Goal: Task Accomplishment & Management: Manage account settings

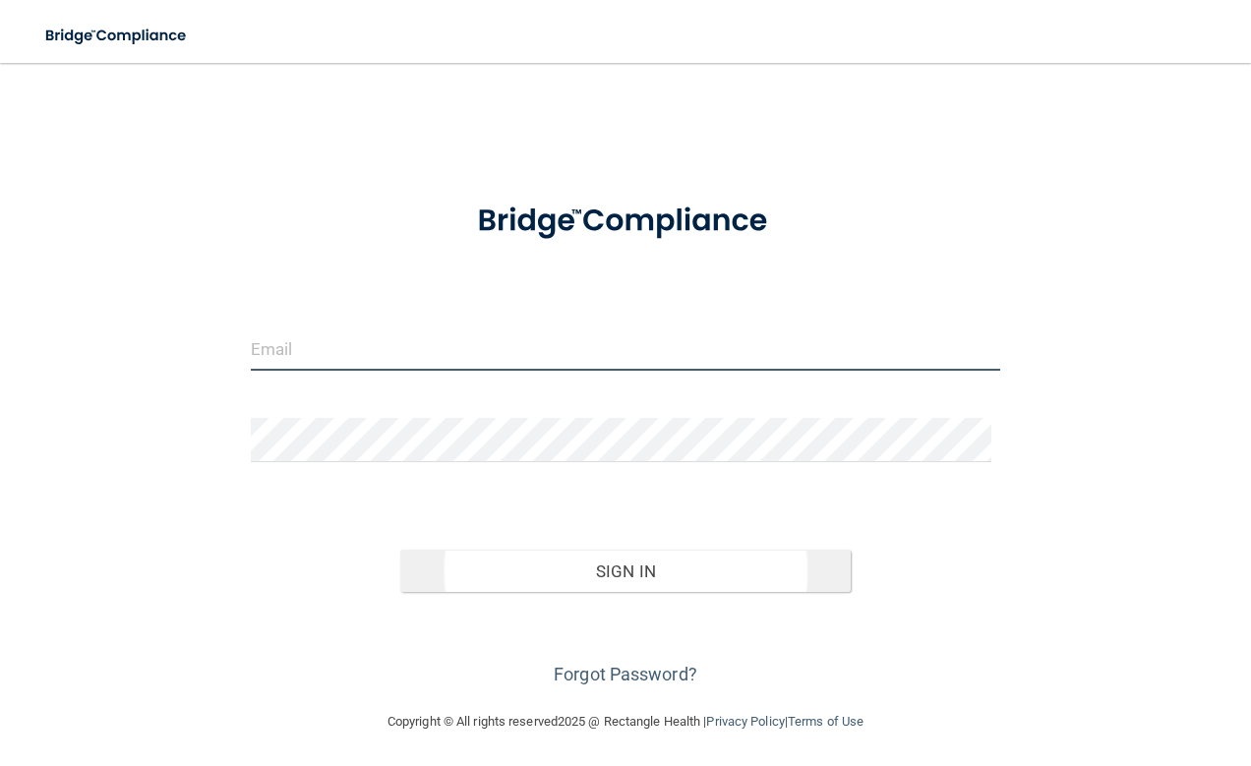
type input "[PERSON_NAME][EMAIL_ADDRESS][DOMAIN_NAME]"
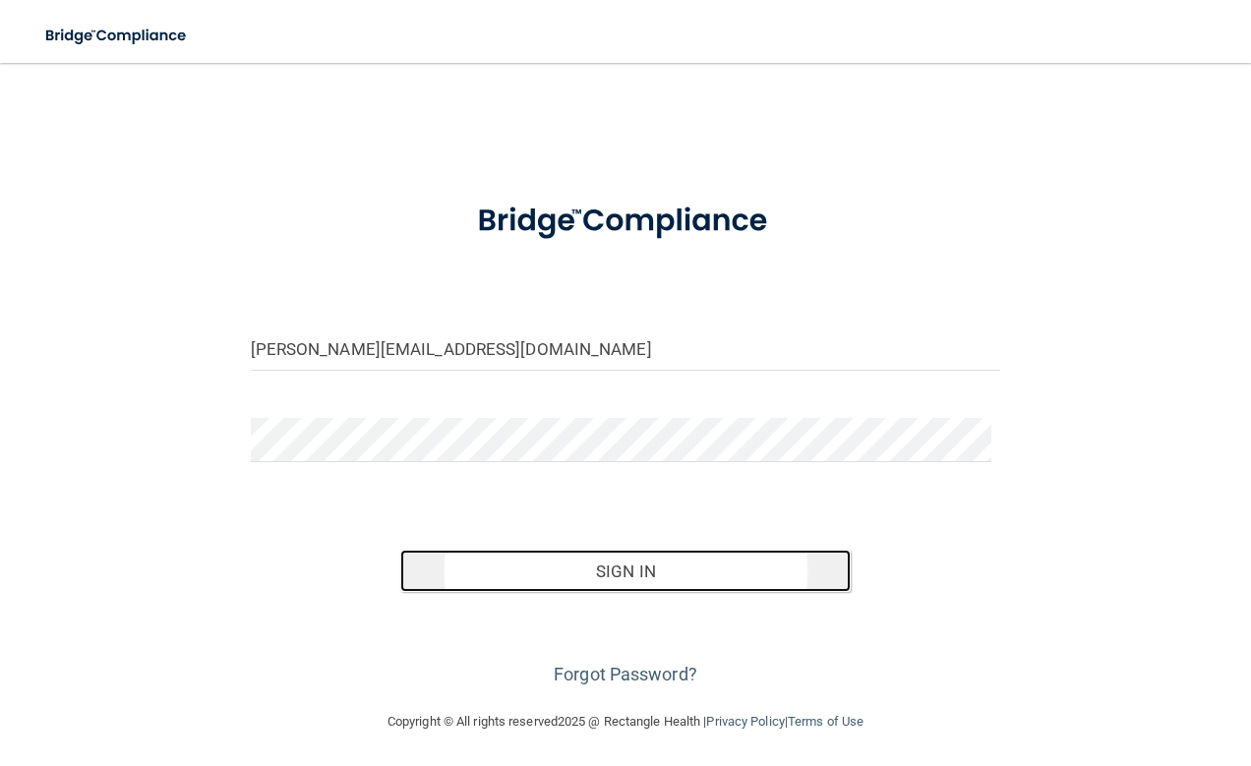
click at [598, 574] on button "Sign In" at bounding box center [625, 571] width 451 height 43
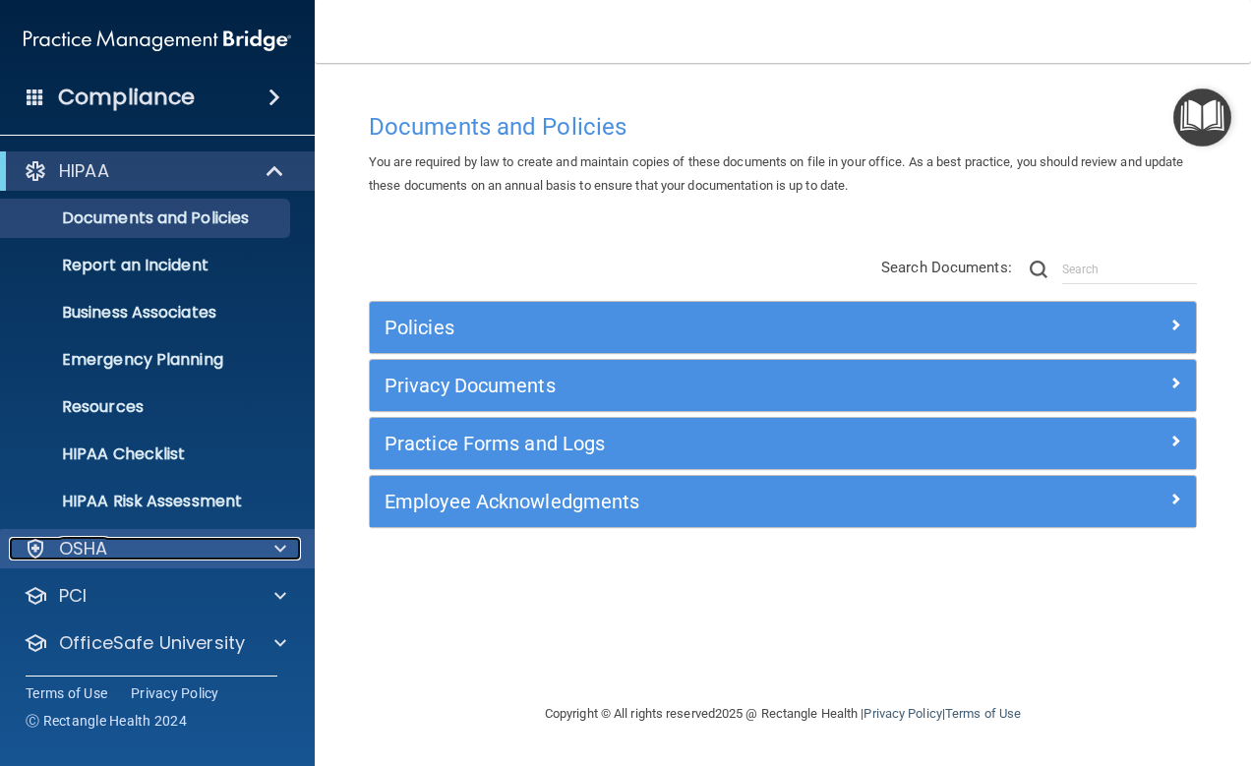
click at [175, 559] on div "OSHA" at bounding box center [131, 549] width 244 height 24
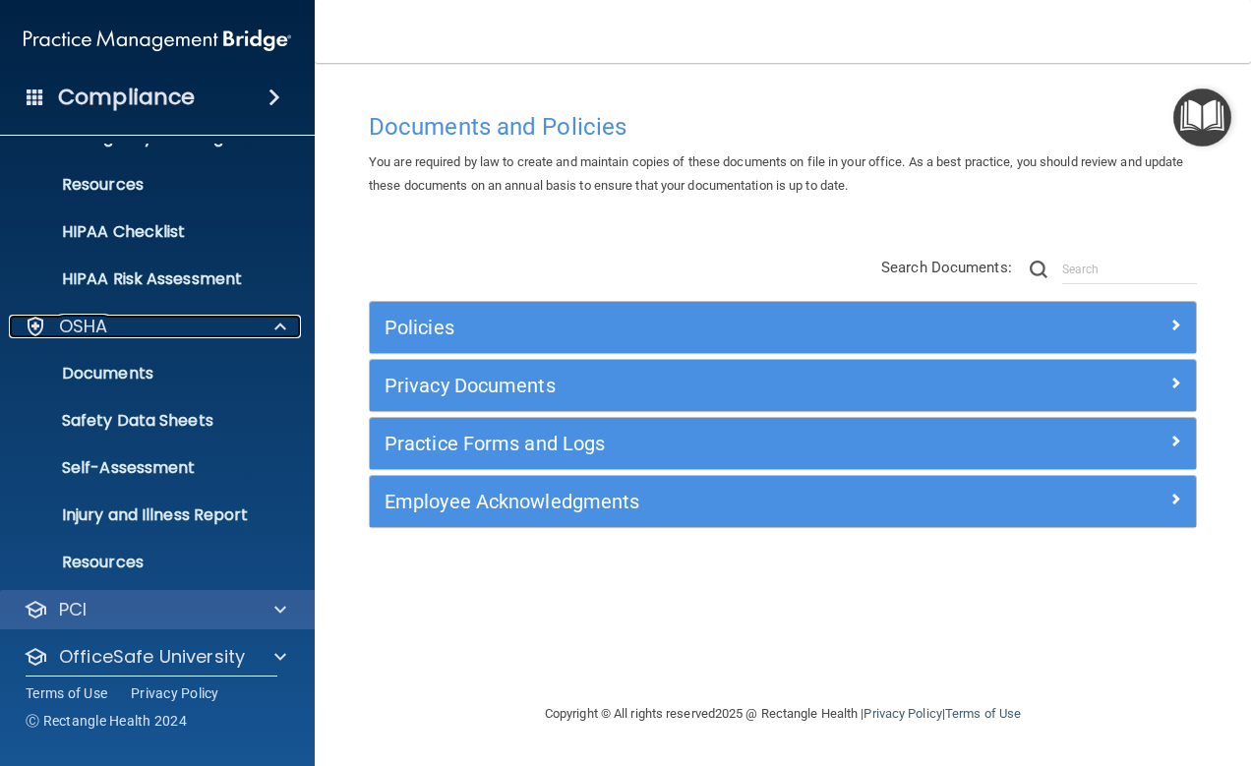
scroll to position [188, 0]
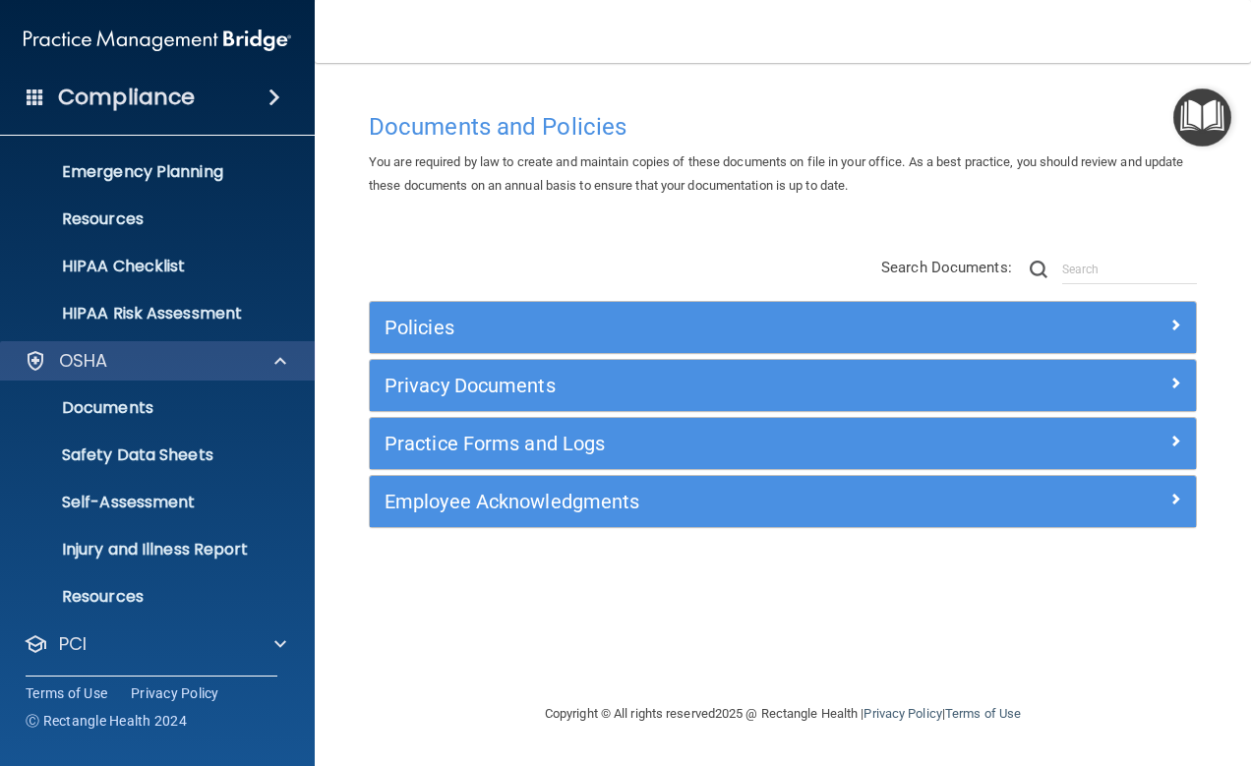
click at [236, 375] on div "OSHA" at bounding box center [158, 360] width 316 height 39
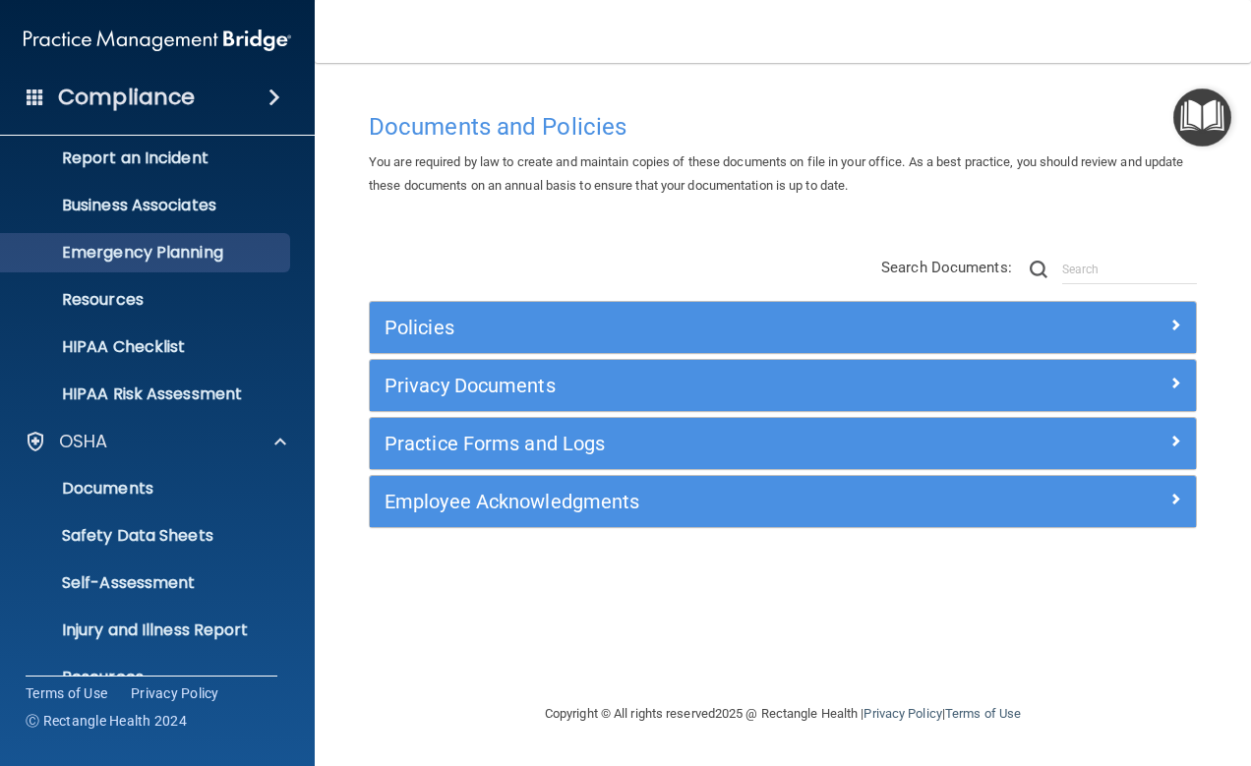
scroll to position [0, 0]
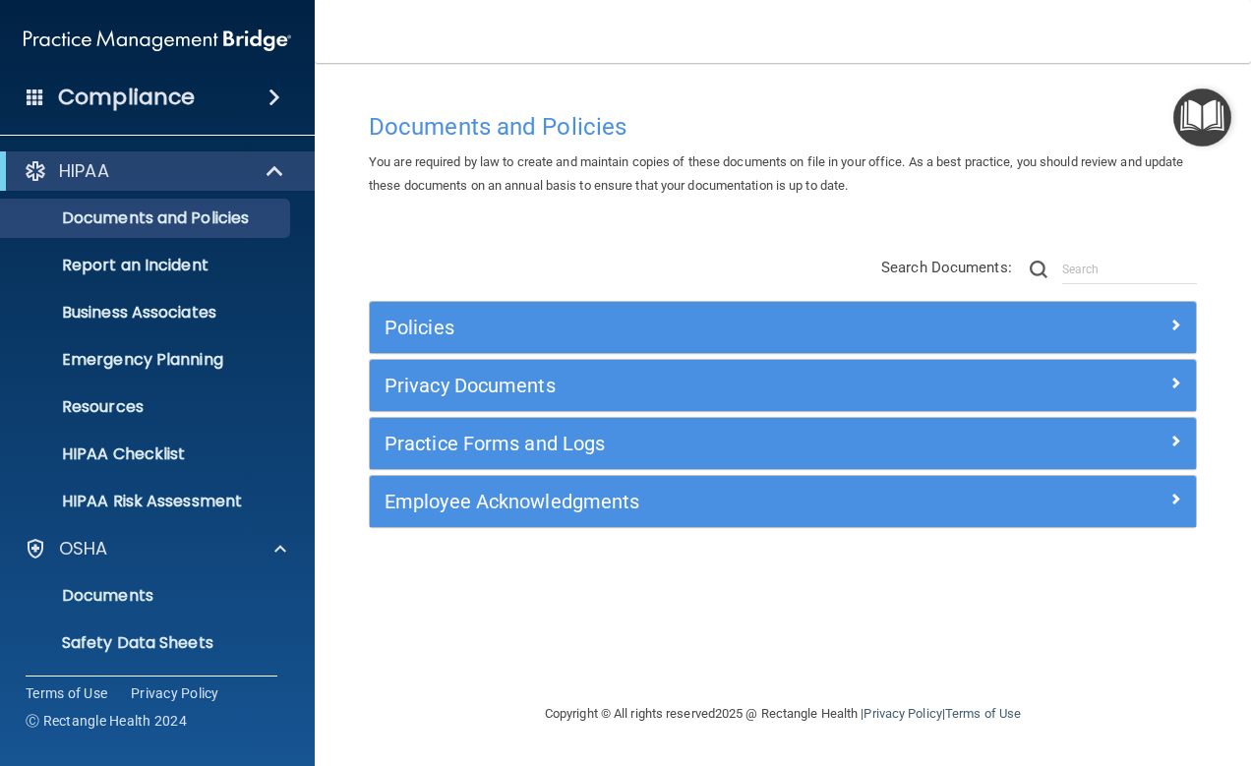
click at [34, 97] on span at bounding box center [36, 97] width 18 height 18
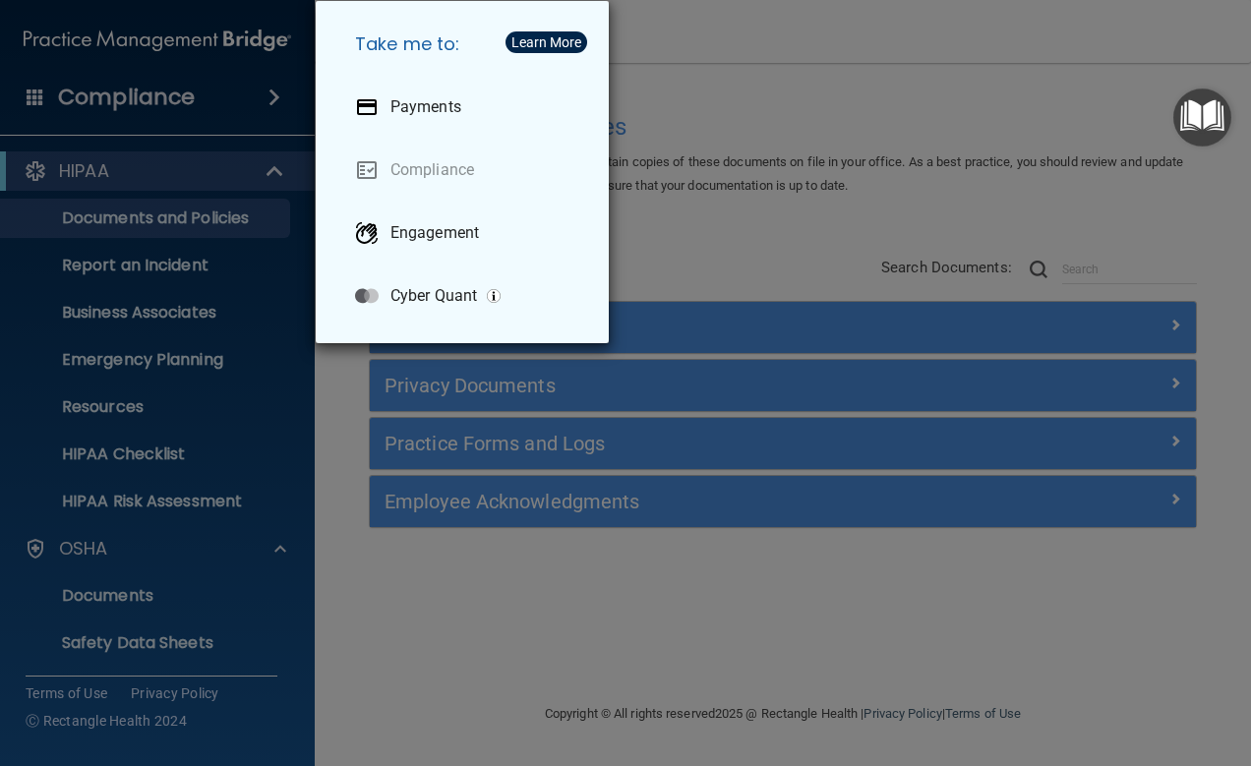
click at [258, 93] on div "Take me to: Payments Compliance Engagement Cyber Quant" at bounding box center [625, 383] width 1251 height 766
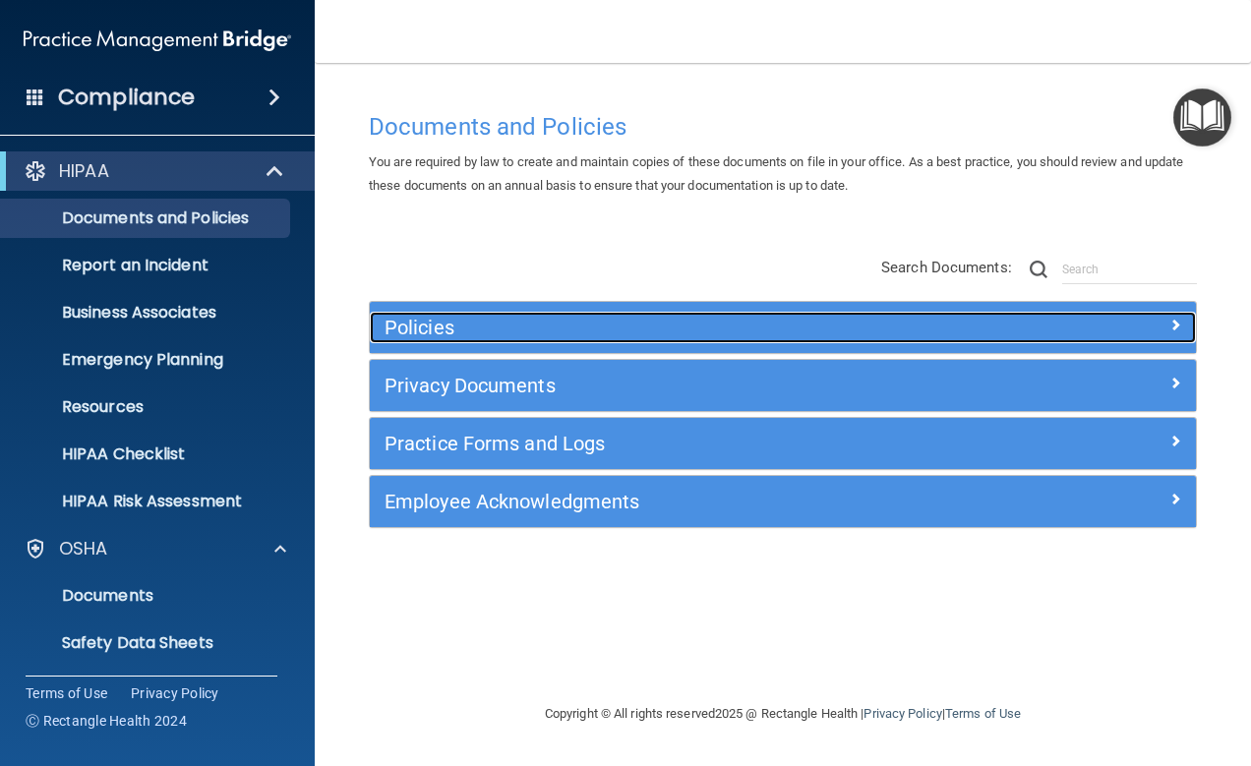
click at [461, 335] on h5 "Policies" at bounding box center [680, 328] width 590 height 22
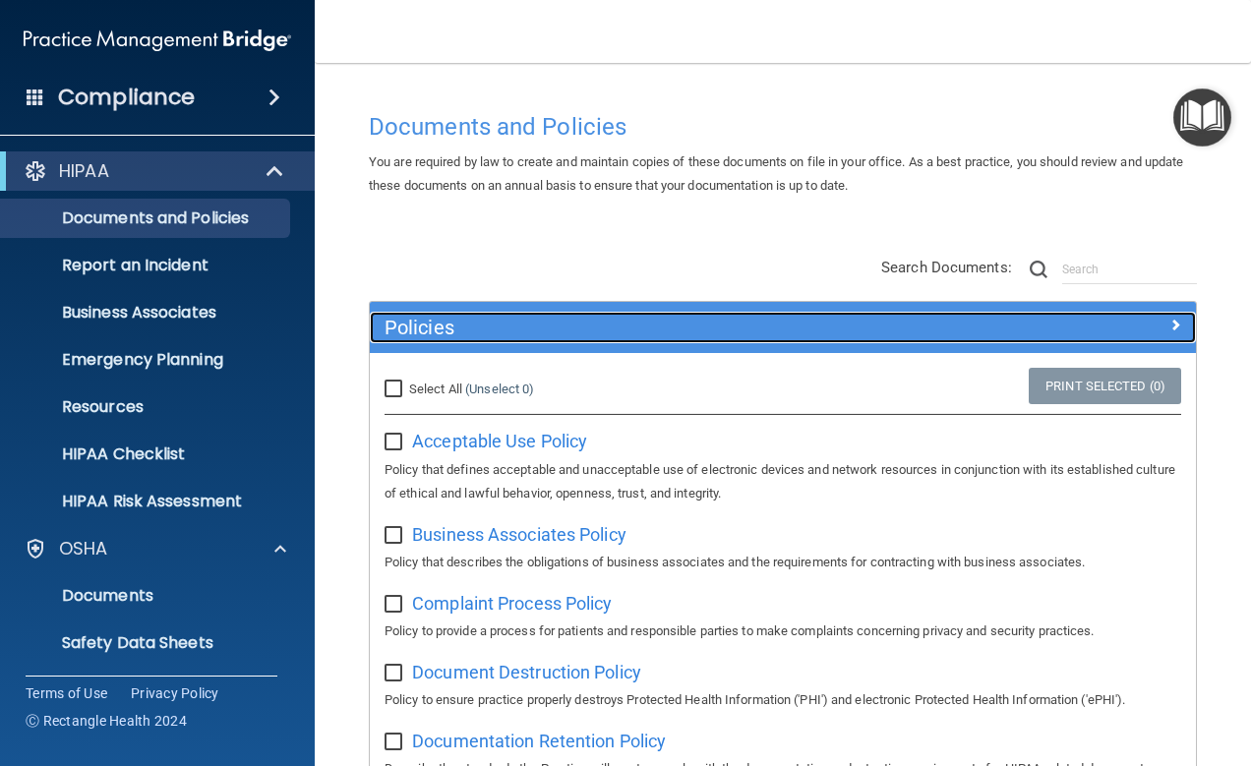
scroll to position [98, 0]
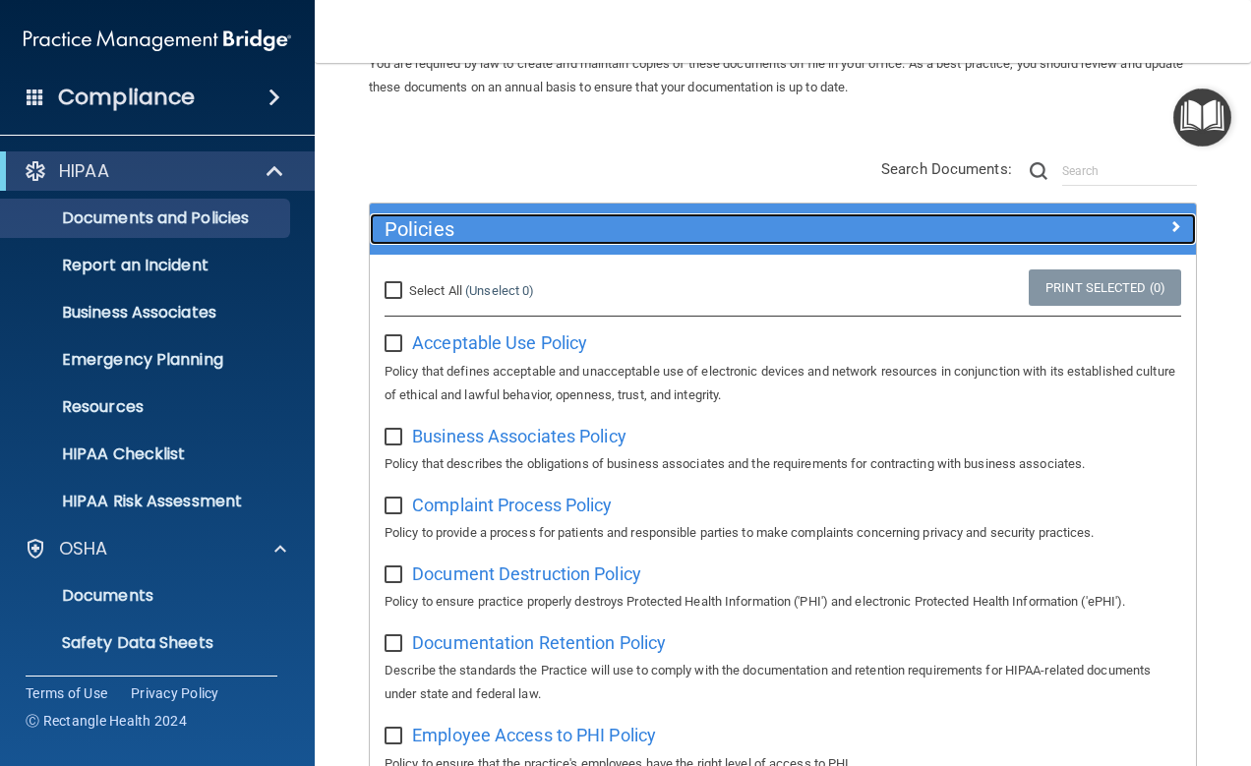
click at [429, 223] on h5 "Policies" at bounding box center [680, 229] width 590 height 22
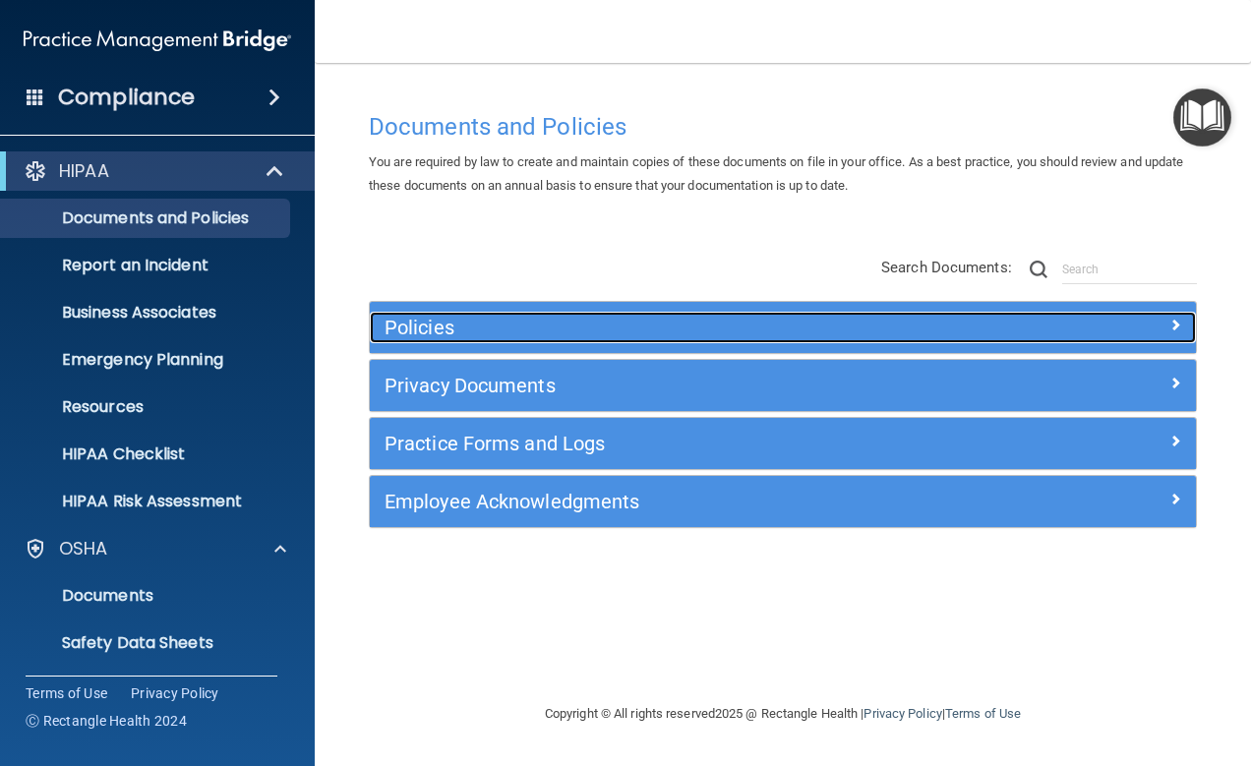
scroll to position [0, 0]
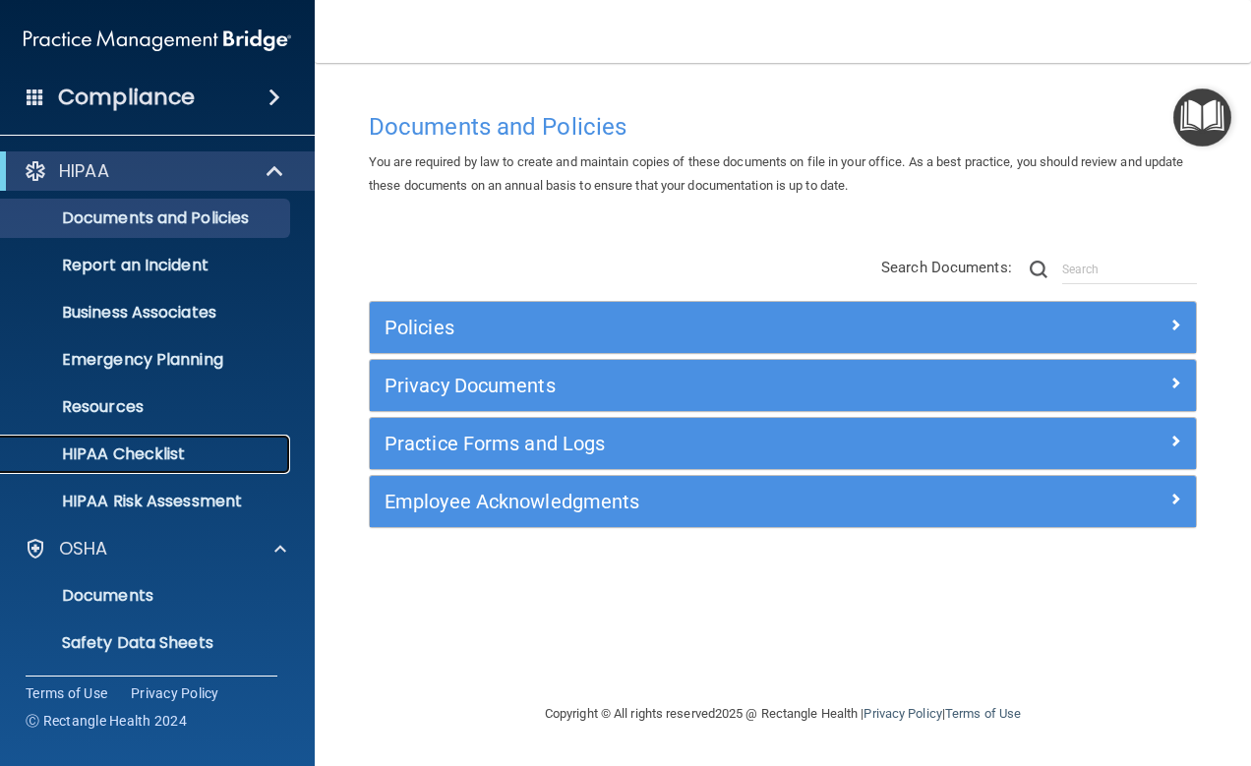
click at [181, 462] on p "HIPAA Checklist" at bounding box center [147, 455] width 269 height 20
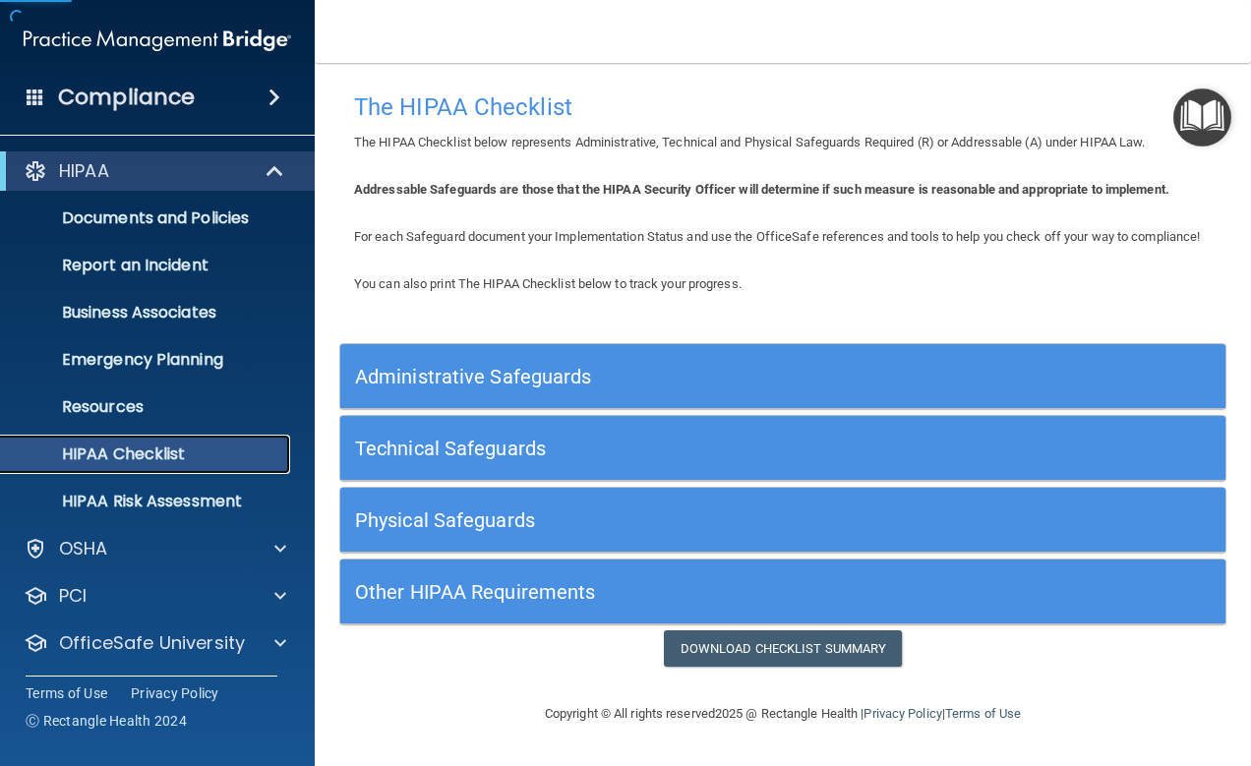
scroll to position [3, 0]
click at [511, 388] on h5 "Administrative Safeguards" at bounding box center [672, 377] width 635 height 22
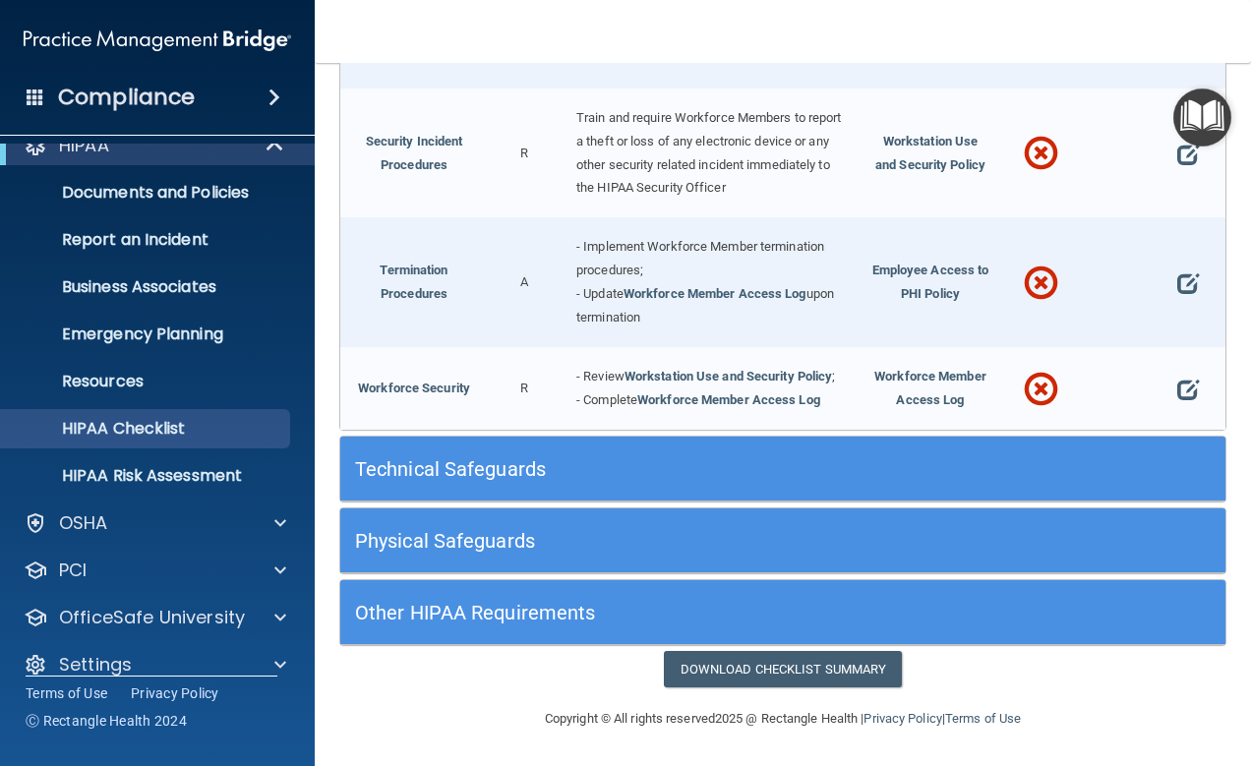
scroll to position [50, 0]
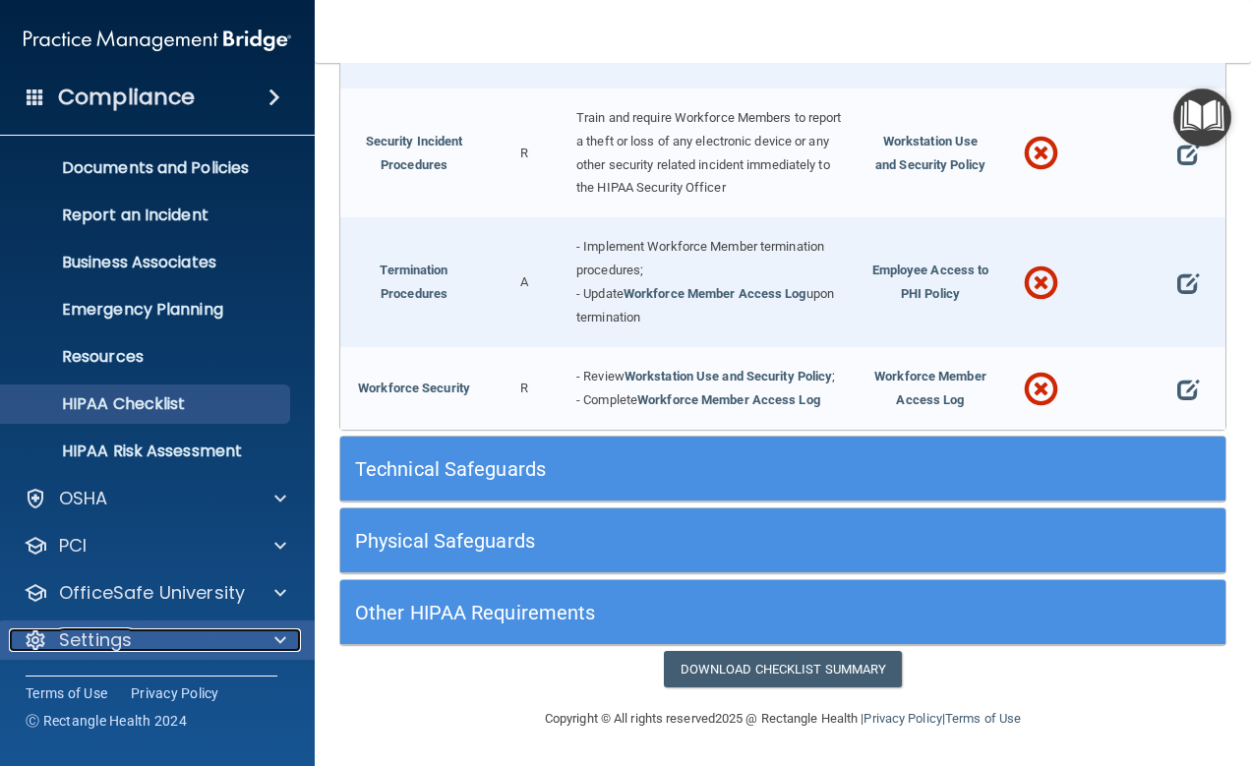
click at [92, 647] on p "Settings" at bounding box center [95, 641] width 73 height 24
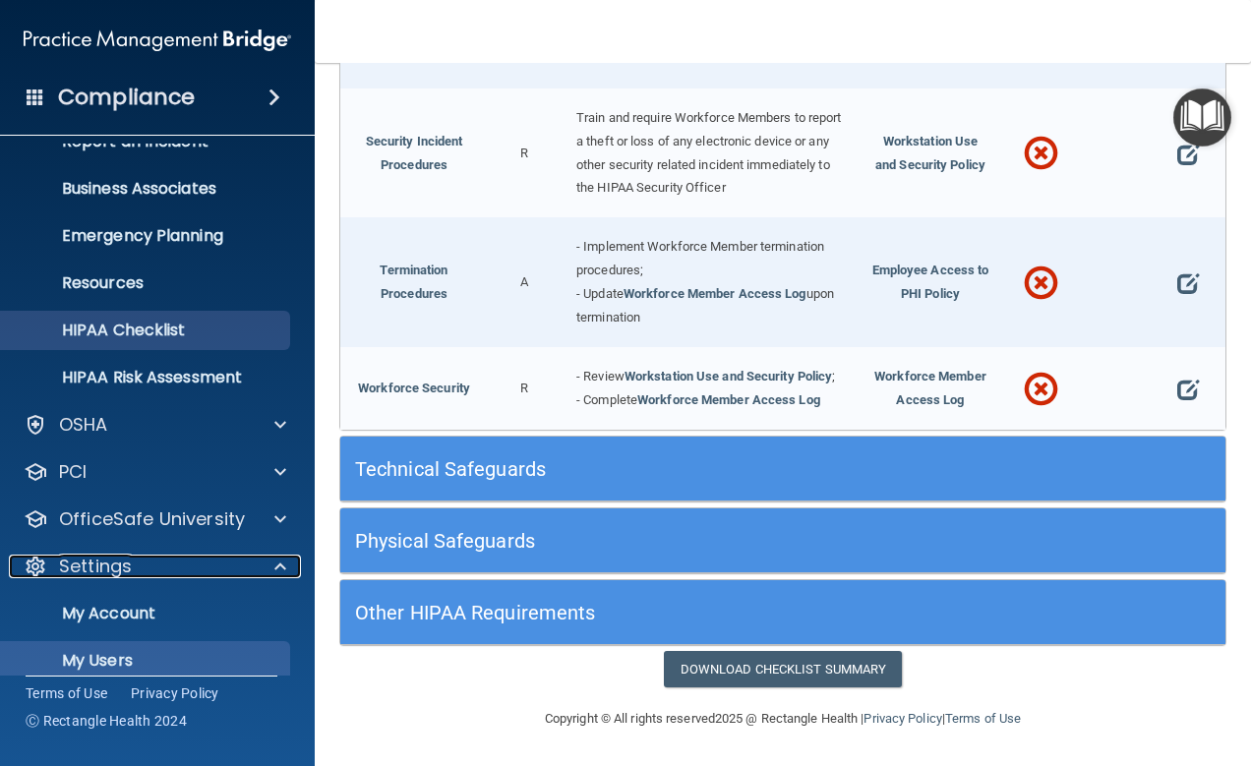
scroll to position [239, 0]
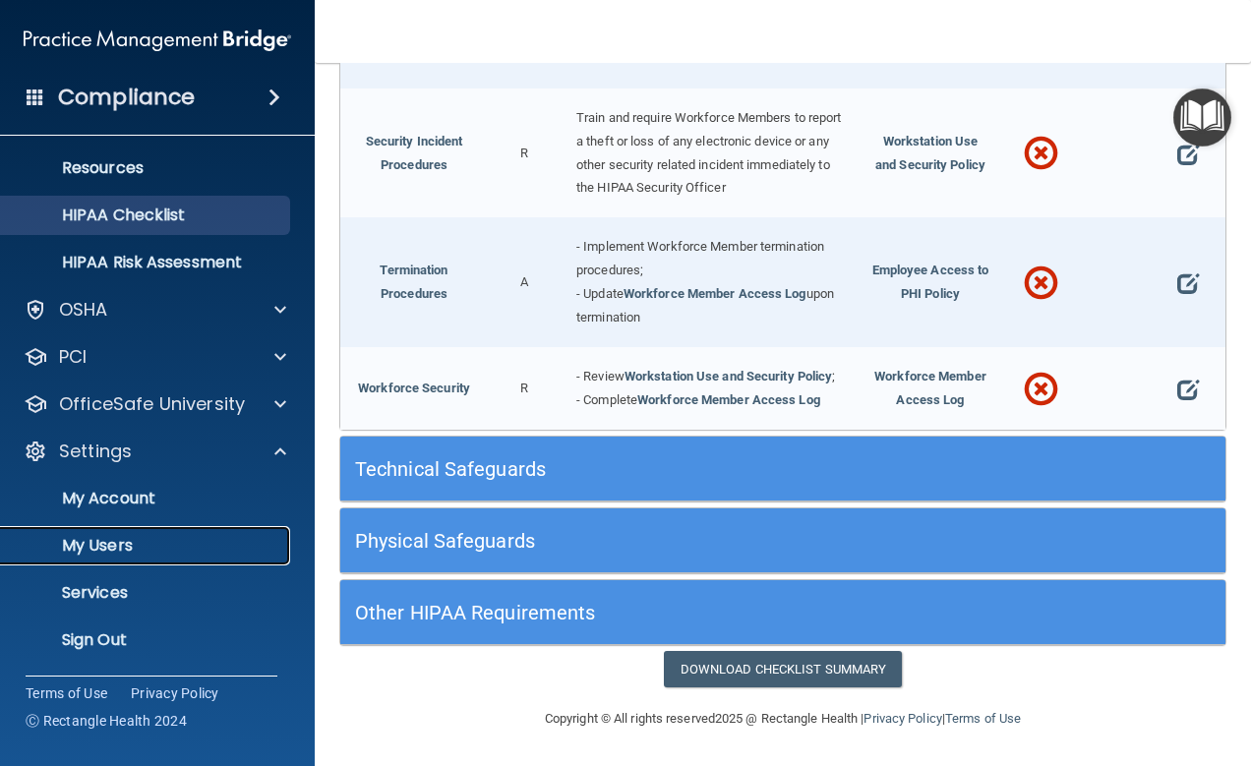
click at [118, 539] on p "My Users" at bounding box center [147, 546] width 269 height 20
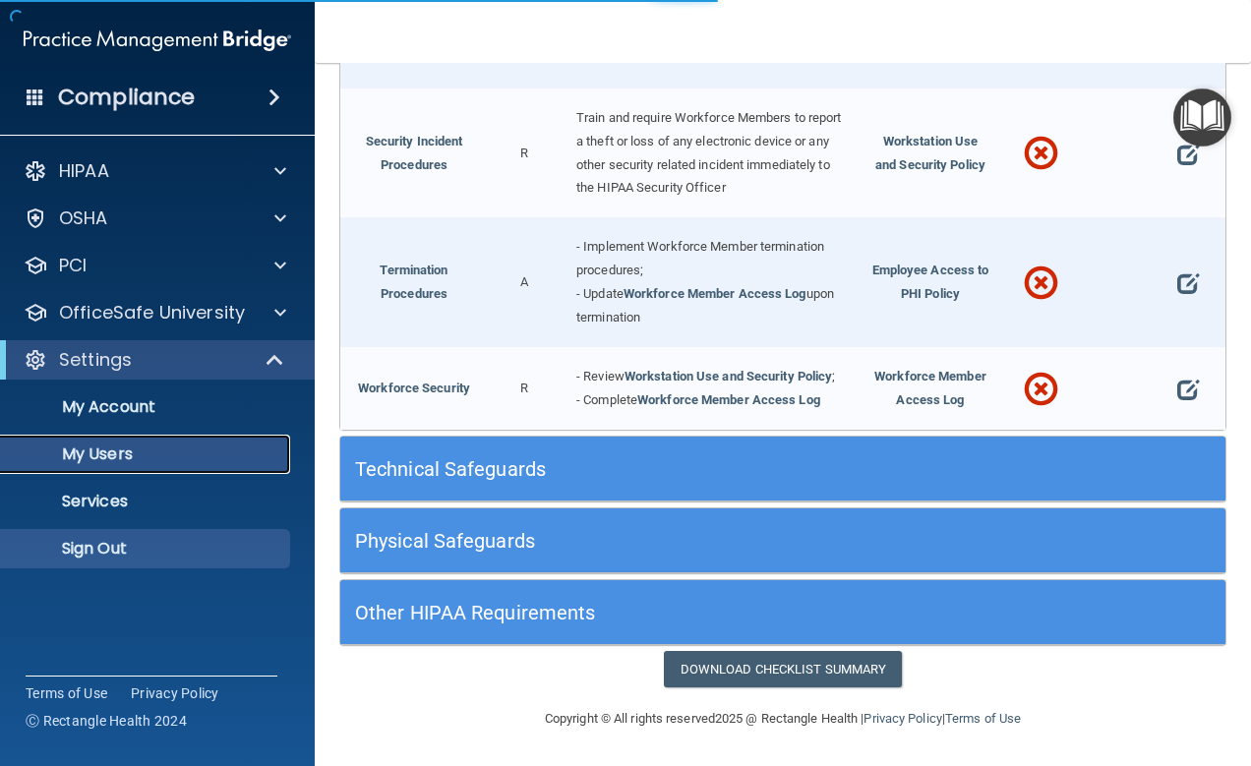
scroll to position [253, 0]
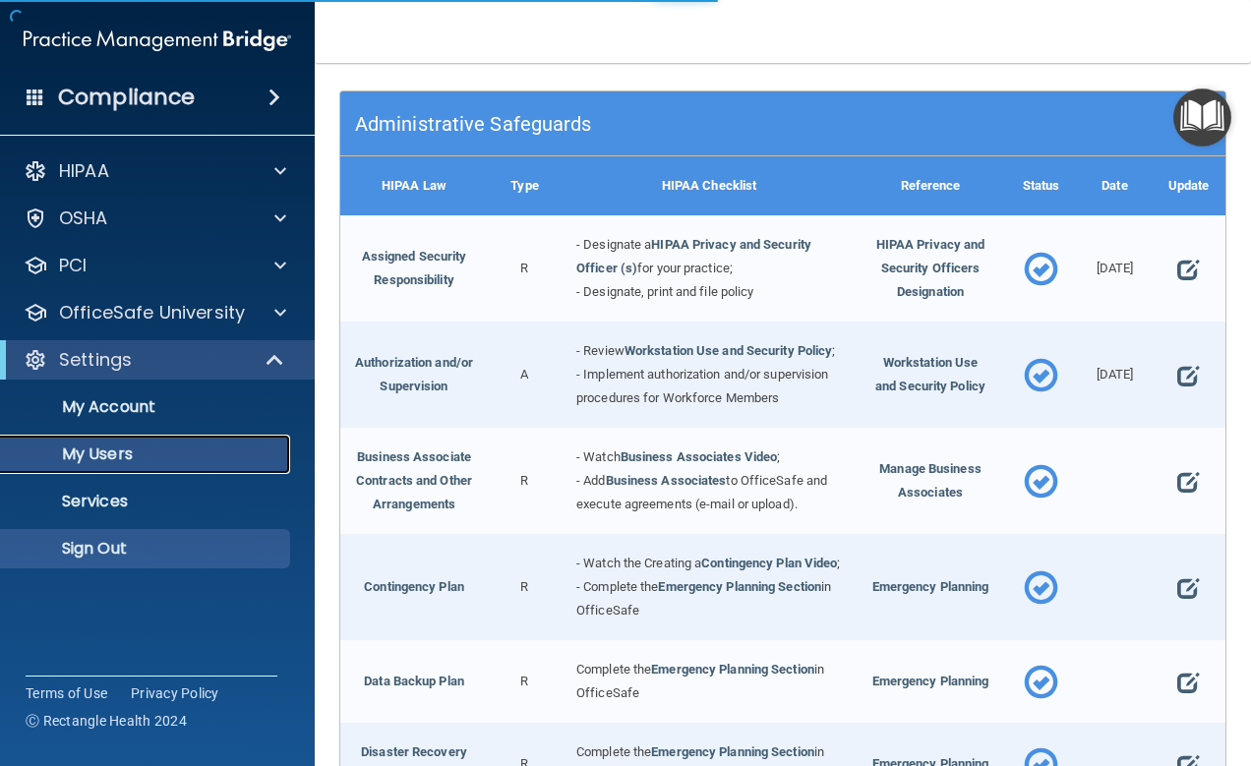
select select "20"
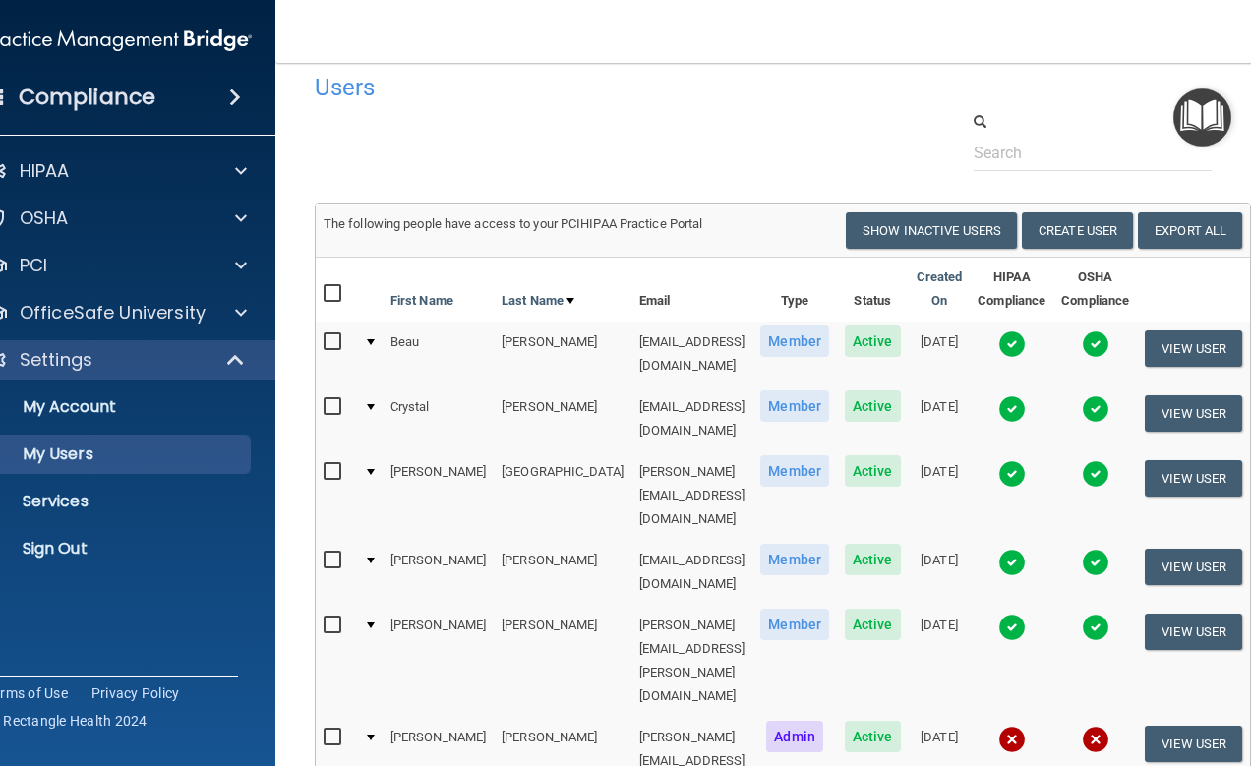
scroll to position [0, 0]
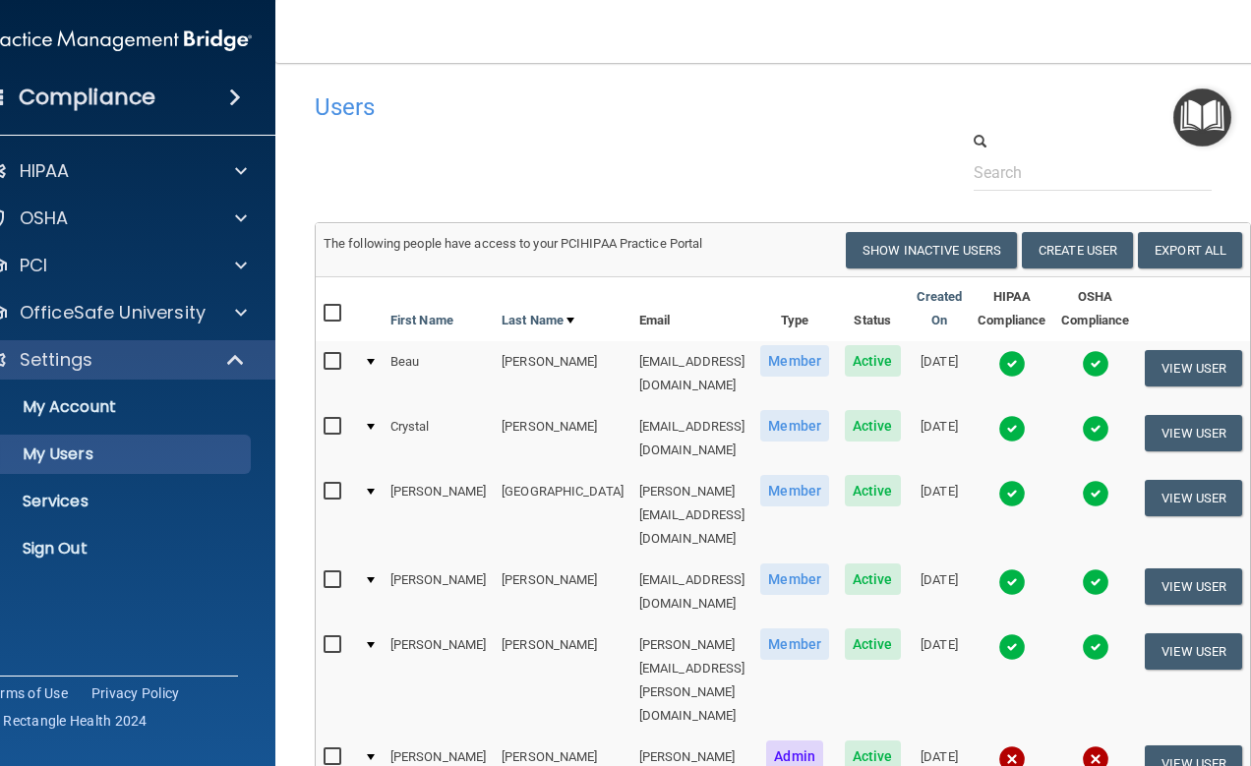
click at [1046, 201] on div "Users Success! New user created. × Error! The user couldn't be created. × Succe…" at bounding box center [783, 599] width 937 height 1033
click at [1063, 242] on button "Create User" at bounding box center [1077, 250] width 111 height 36
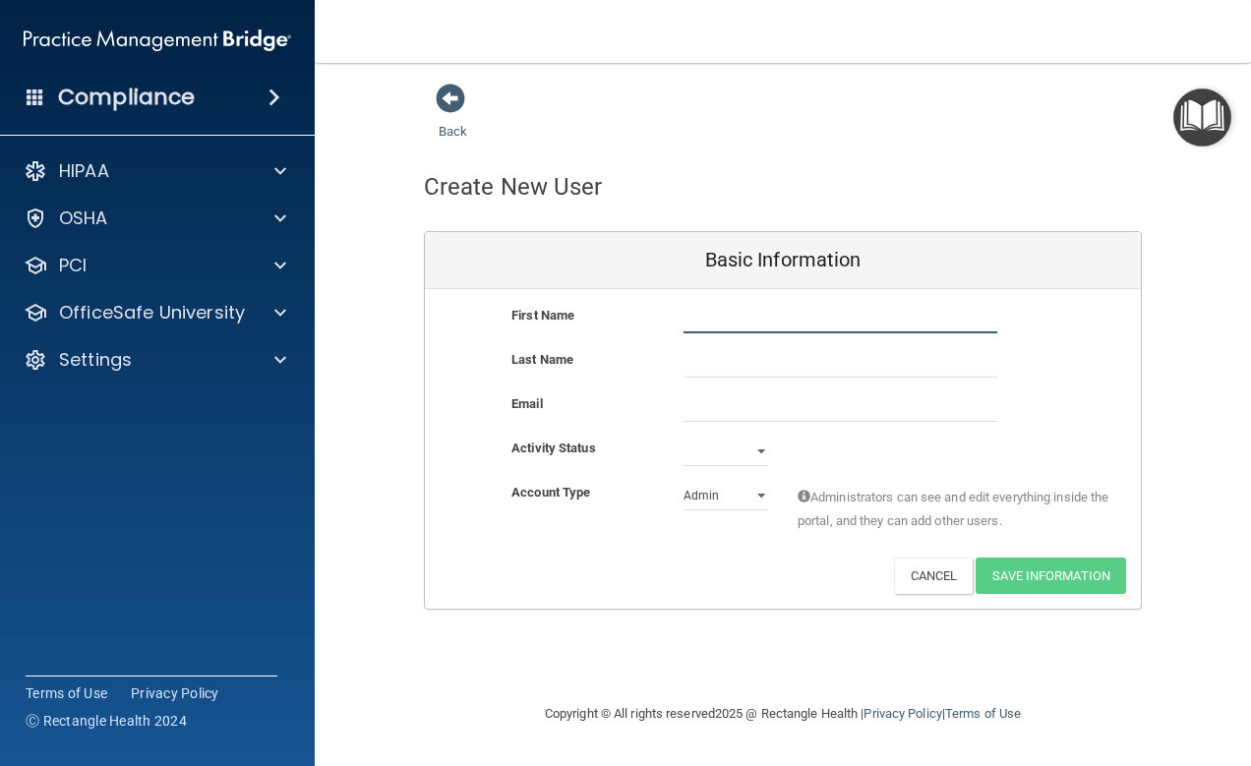
click at [703, 320] on input "text" at bounding box center [841, 319] width 314 height 30
type input "Braegan"
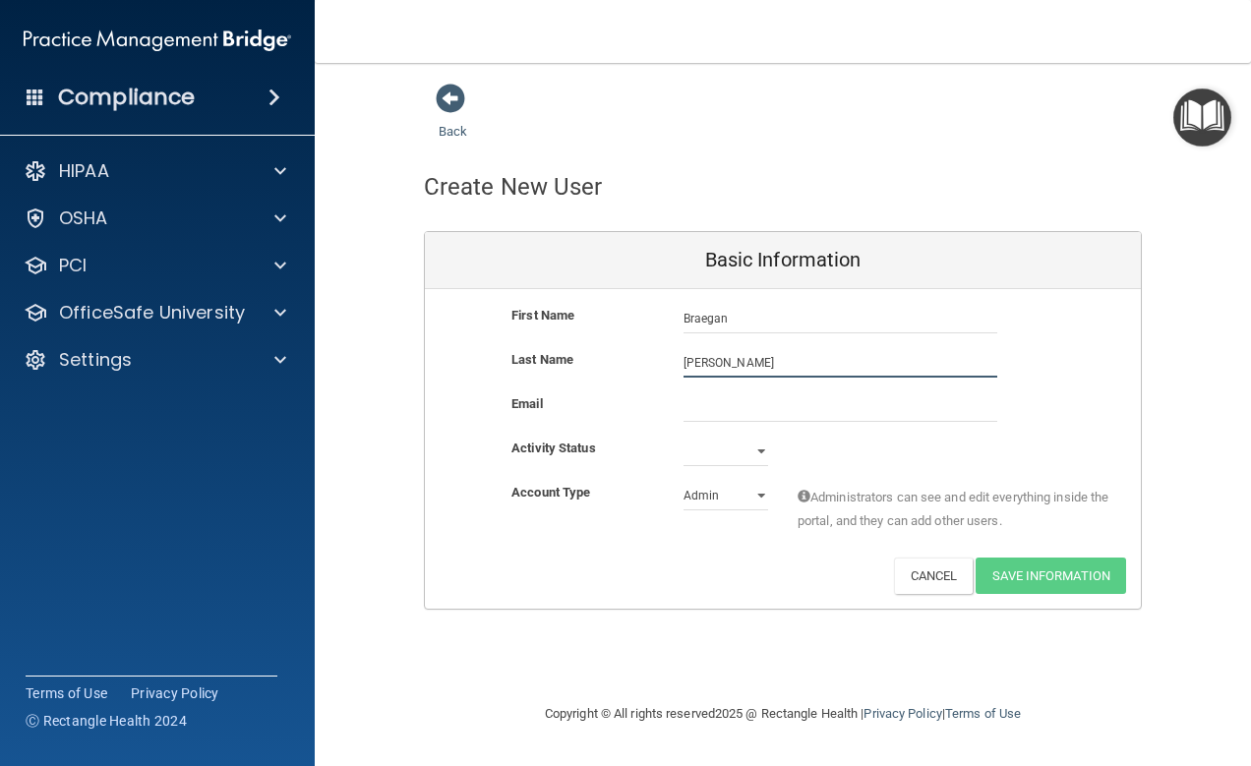
type input "[PERSON_NAME]"
click at [731, 410] on input "email" at bounding box center [841, 408] width 314 height 30
paste input "[EMAIL_ADDRESS][DOMAIN_NAME]"
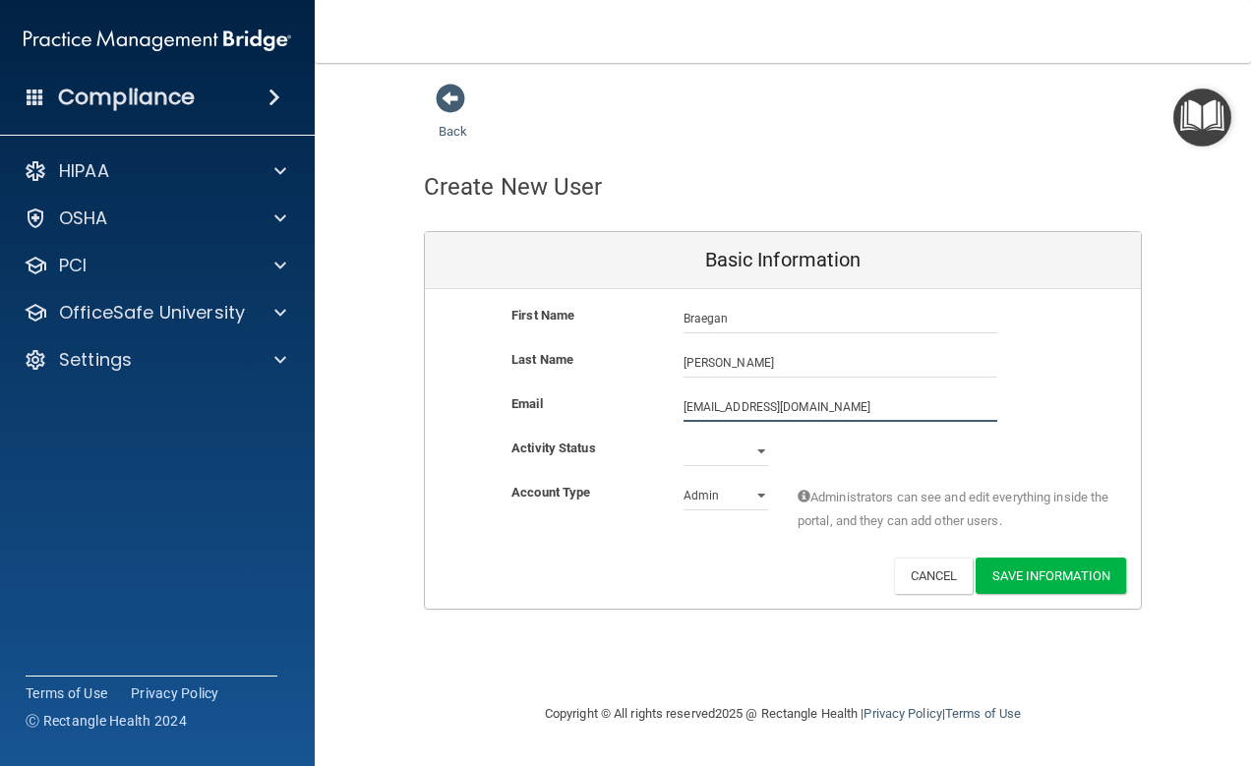
type input "[EMAIL_ADDRESS][DOMAIN_NAME]"
click at [762, 456] on select "Active Inactive" at bounding box center [726, 452] width 85 height 30
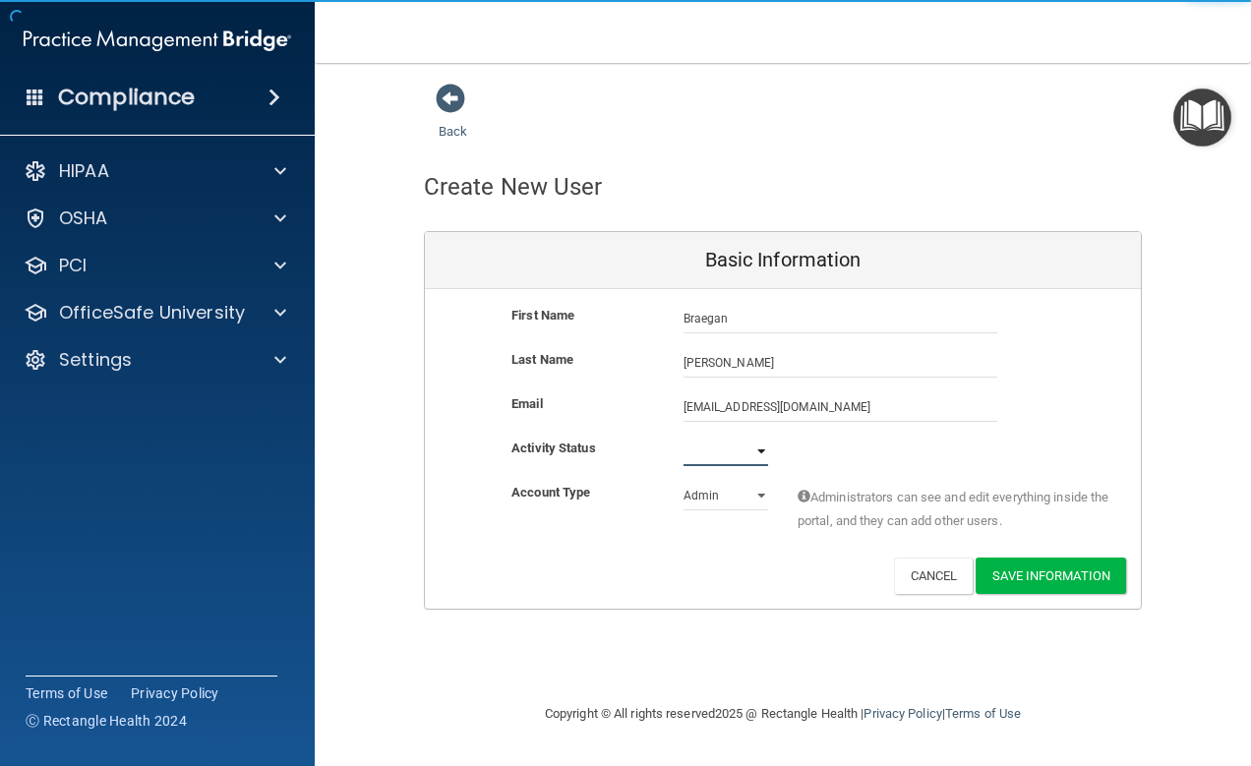
select select "active"
click at [684, 437] on select "Active Inactive" at bounding box center [726, 452] width 85 height 30
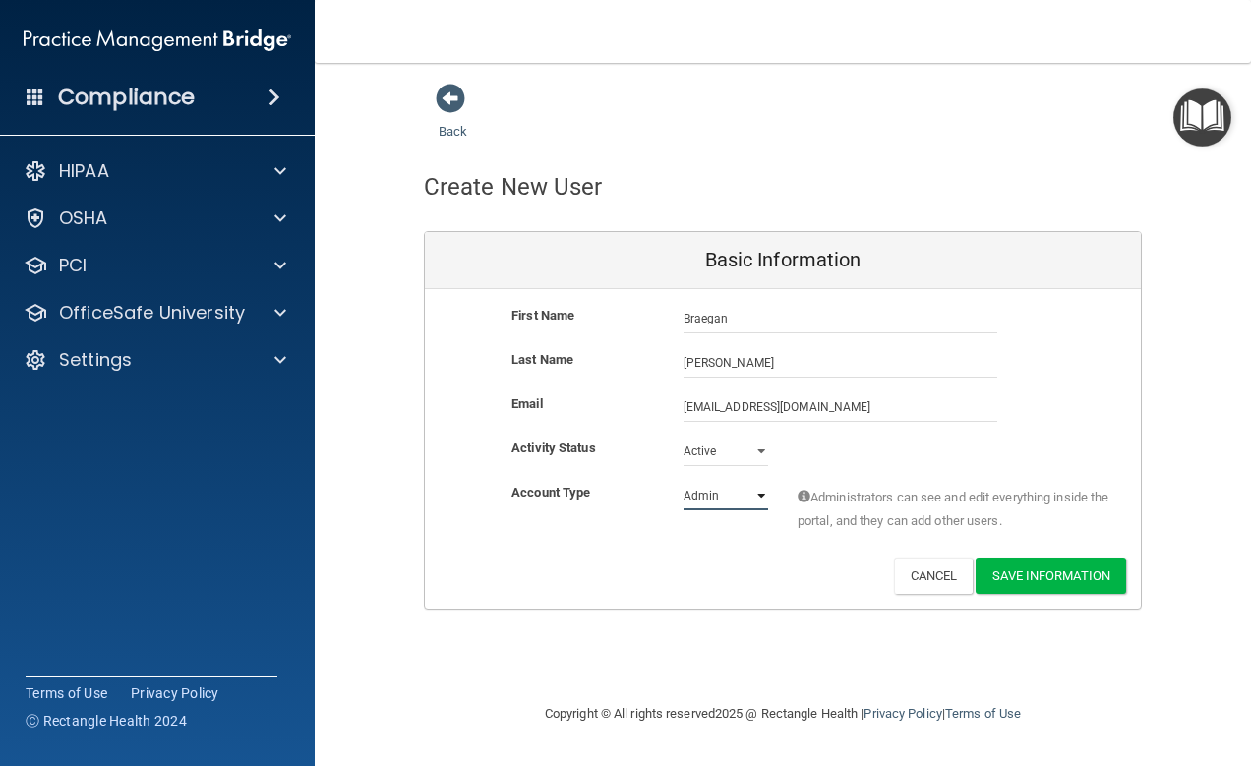
click at [760, 499] on select "Admin Member" at bounding box center [726, 496] width 85 height 30
select select "practice_member"
click at [684, 481] on select "Admin Member" at bounding box center [726, 496] width 85 height 30
click at [1013, 578] on button "Save Information" at bounding box center [1051, 576] width 151 height 36
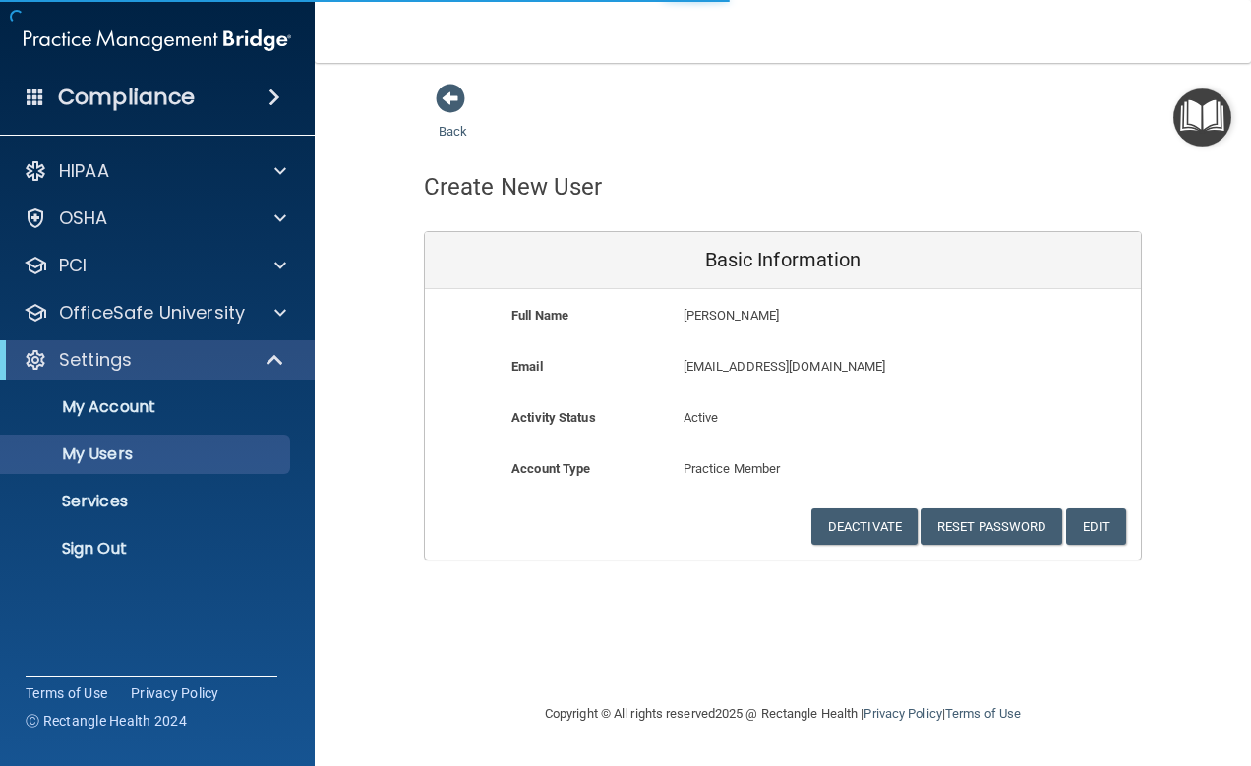
select select "20"
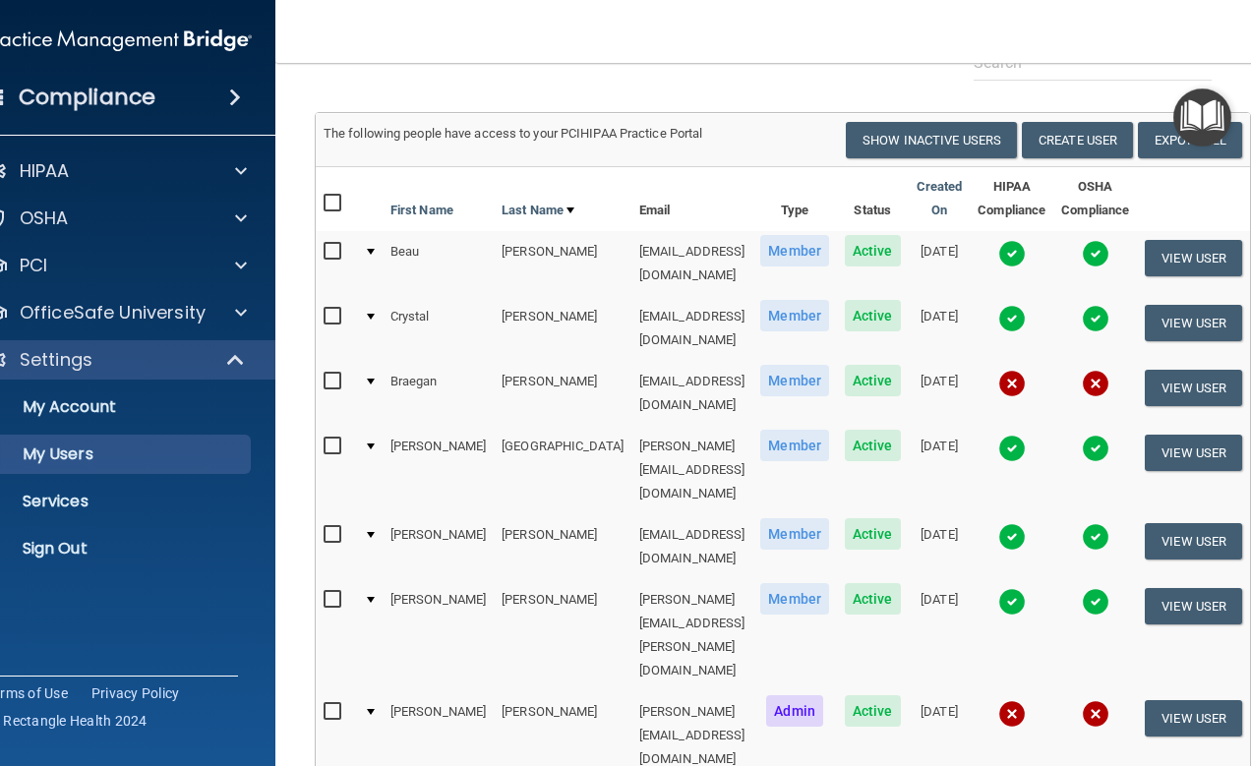
scroll to position [0, 7]
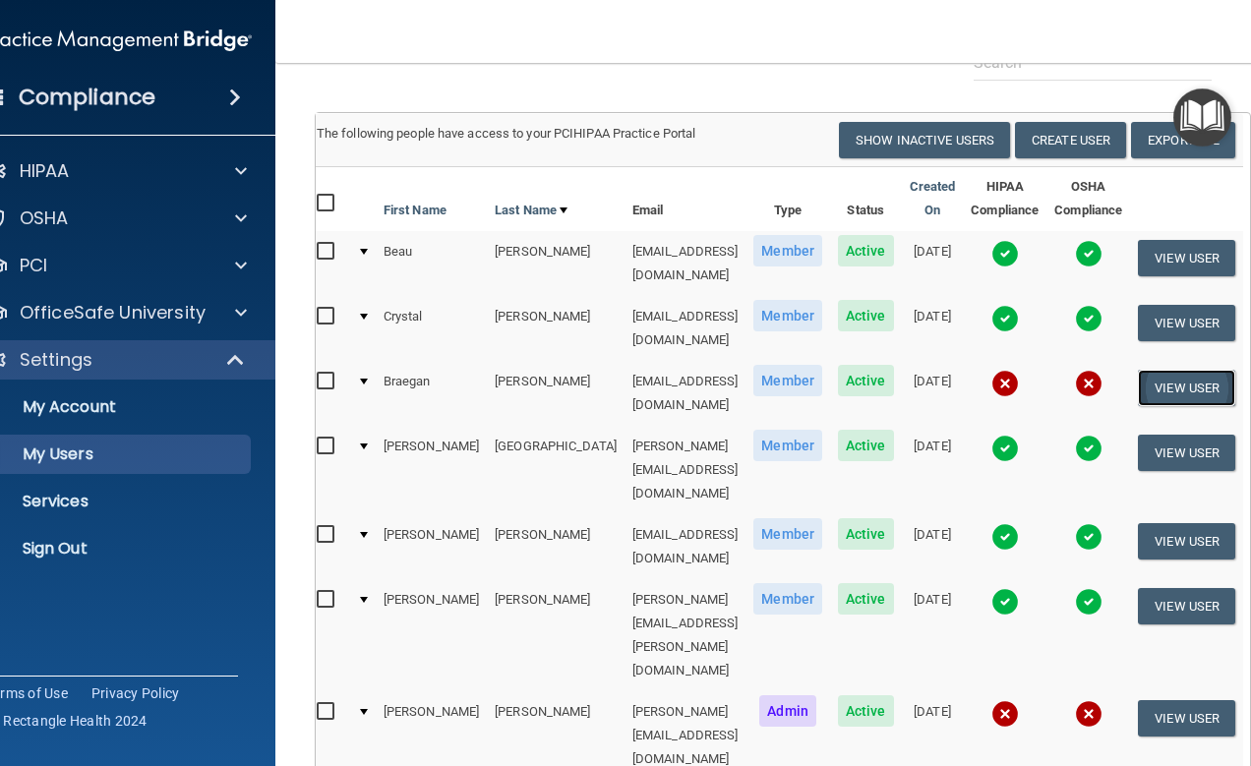
click at [1178, 370] on button "View User" at bounding box center [1186, 388] width 97 height 36
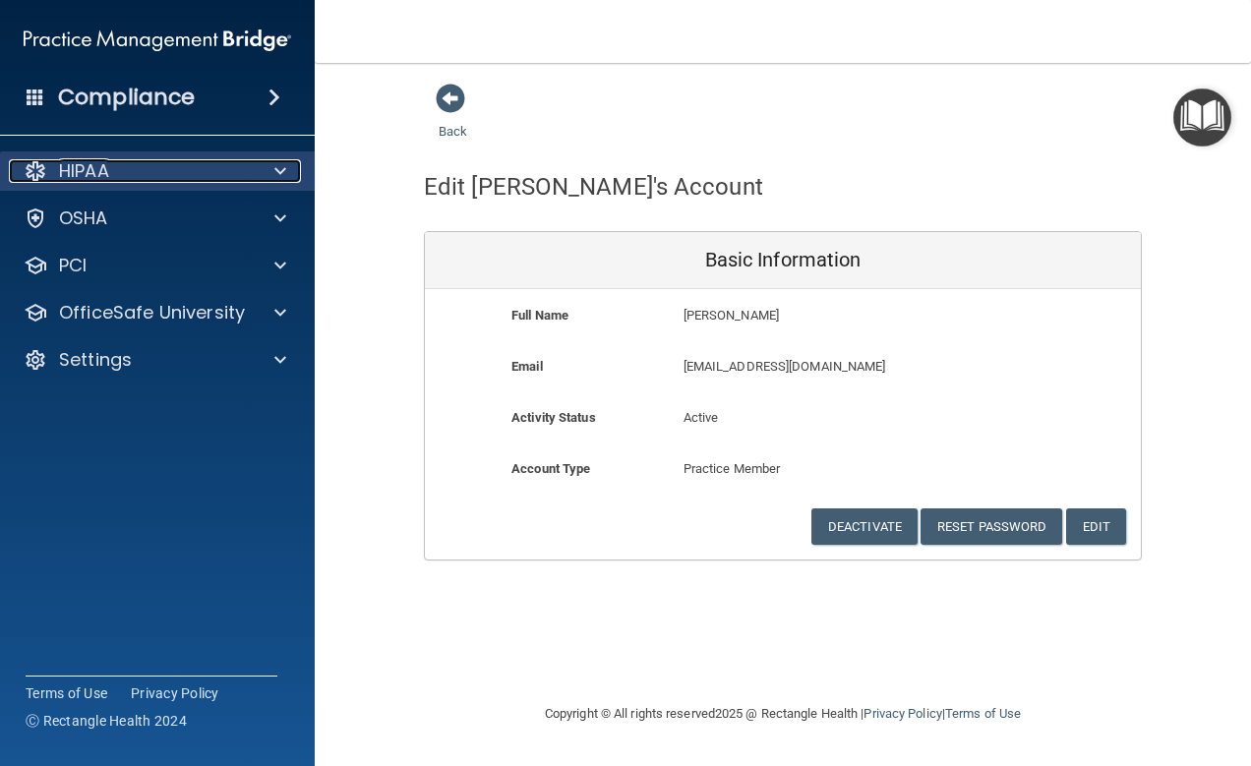
click at [186, 177] on div "HIPAA" at bounding box center [131, 171] width 244 height 24
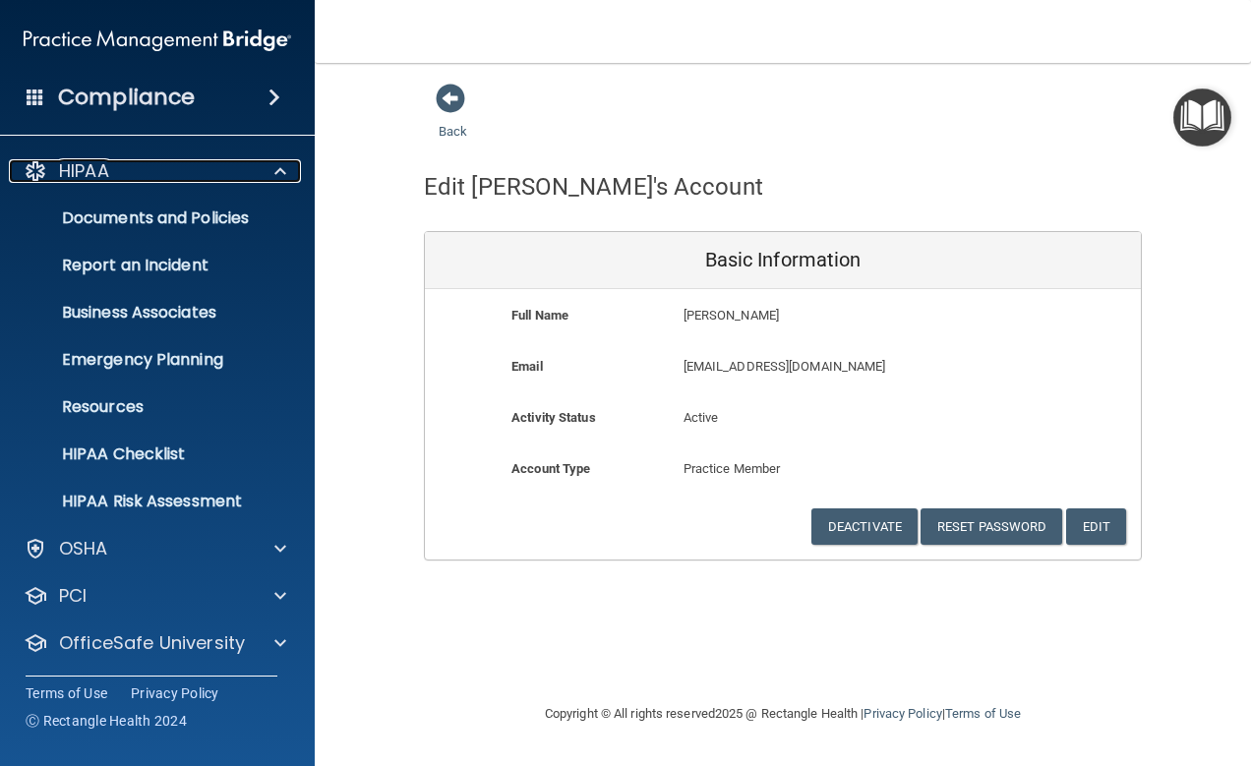
scroll to position [50, 0]
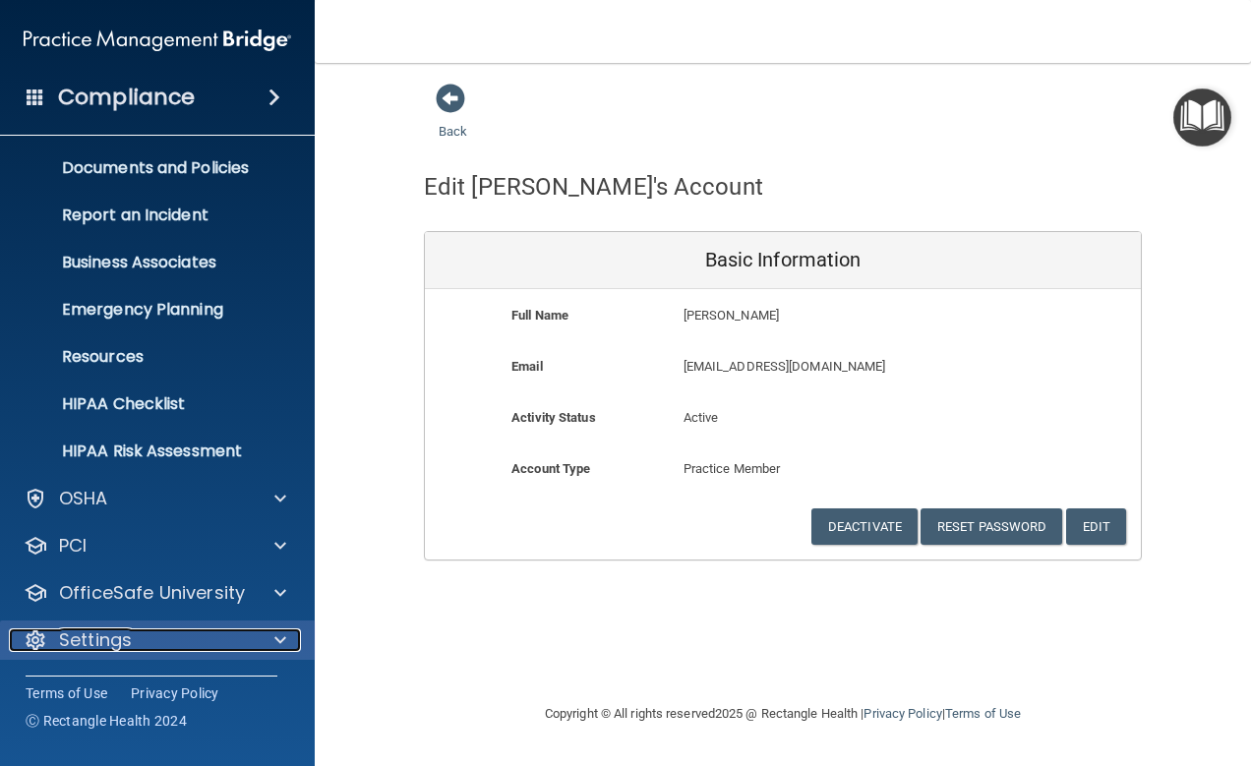
click at [86, 647] on p "Settings" at bounding box center [95, 641] width 73 height 24
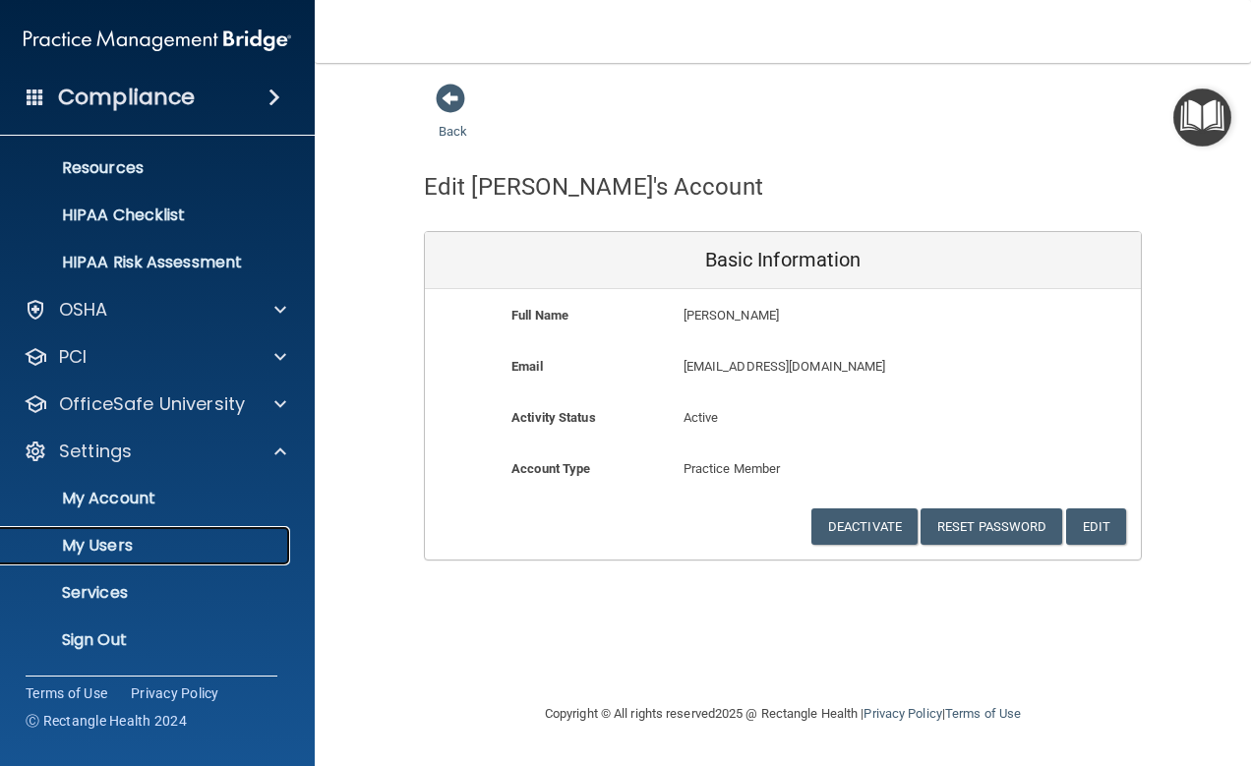
click at [119, 546] on p "My Users" at bounding box center [147, 546] width 269 height 20
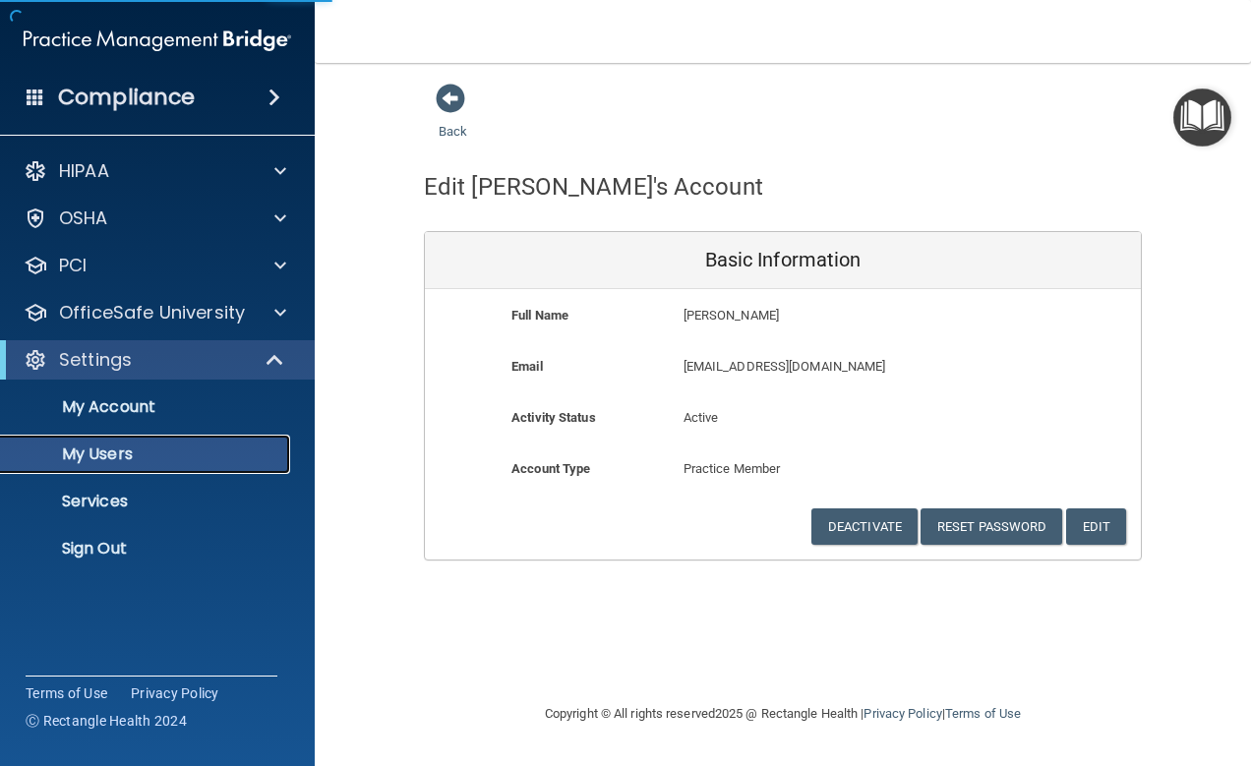
select select "20"
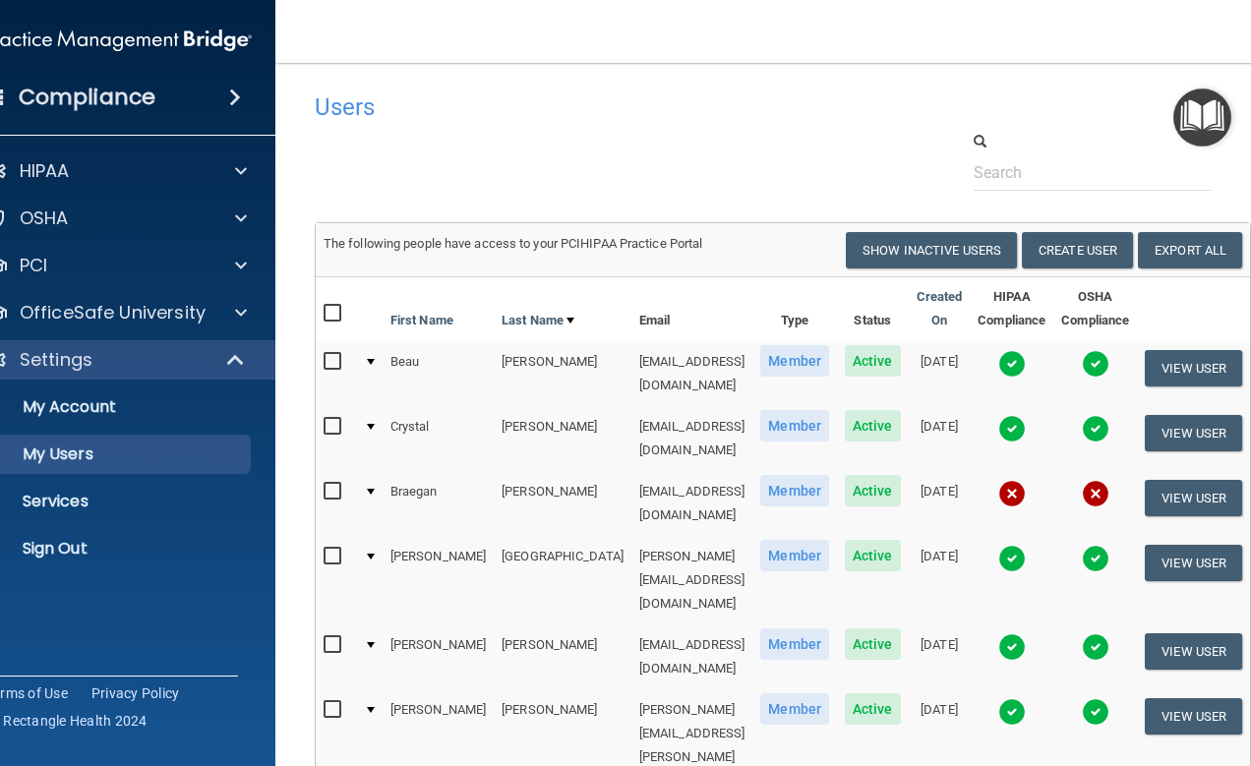
click at [1215, 124] on img "Open Resource Center" at bounding box center [1203, 118] width 58 height 58
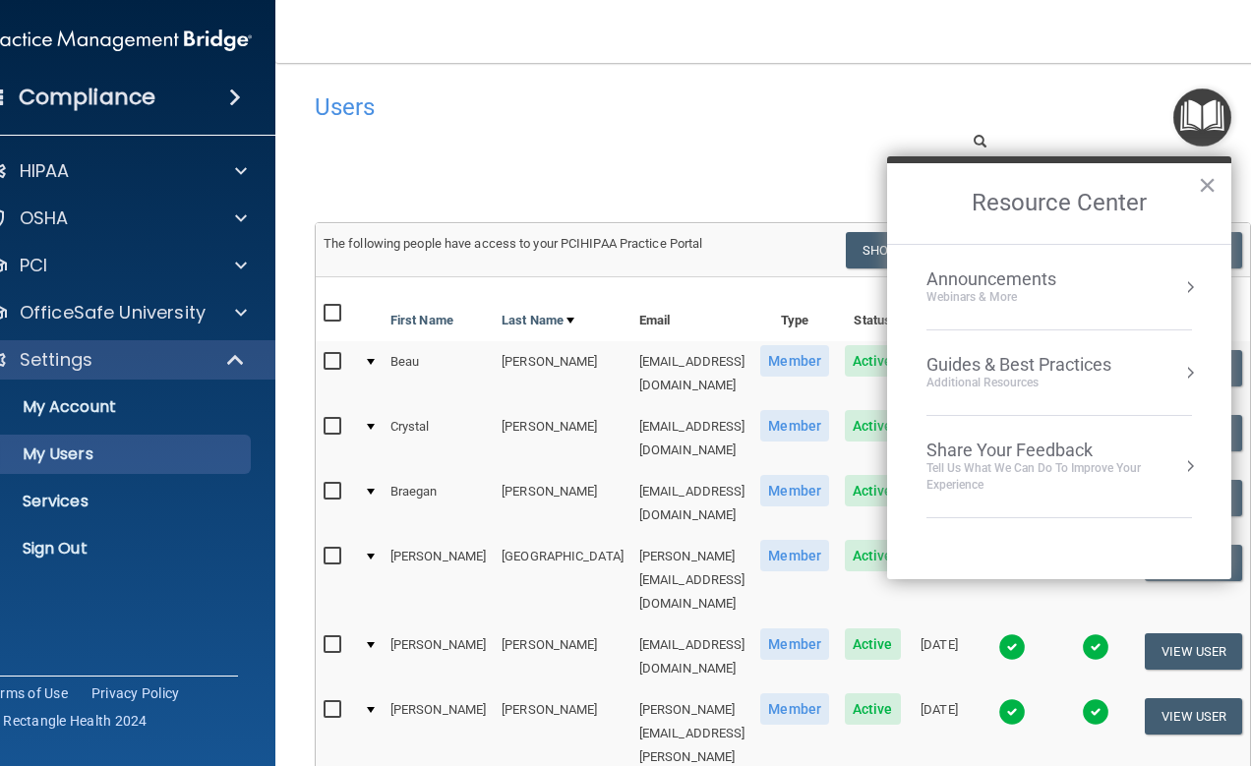
click at [1059, 88] on div "Users" at bounding box center [783, 107] width 966 height 48
click at [56, 547] on p "Sign Out" at bounding box center [107, 549] width 269 height 20
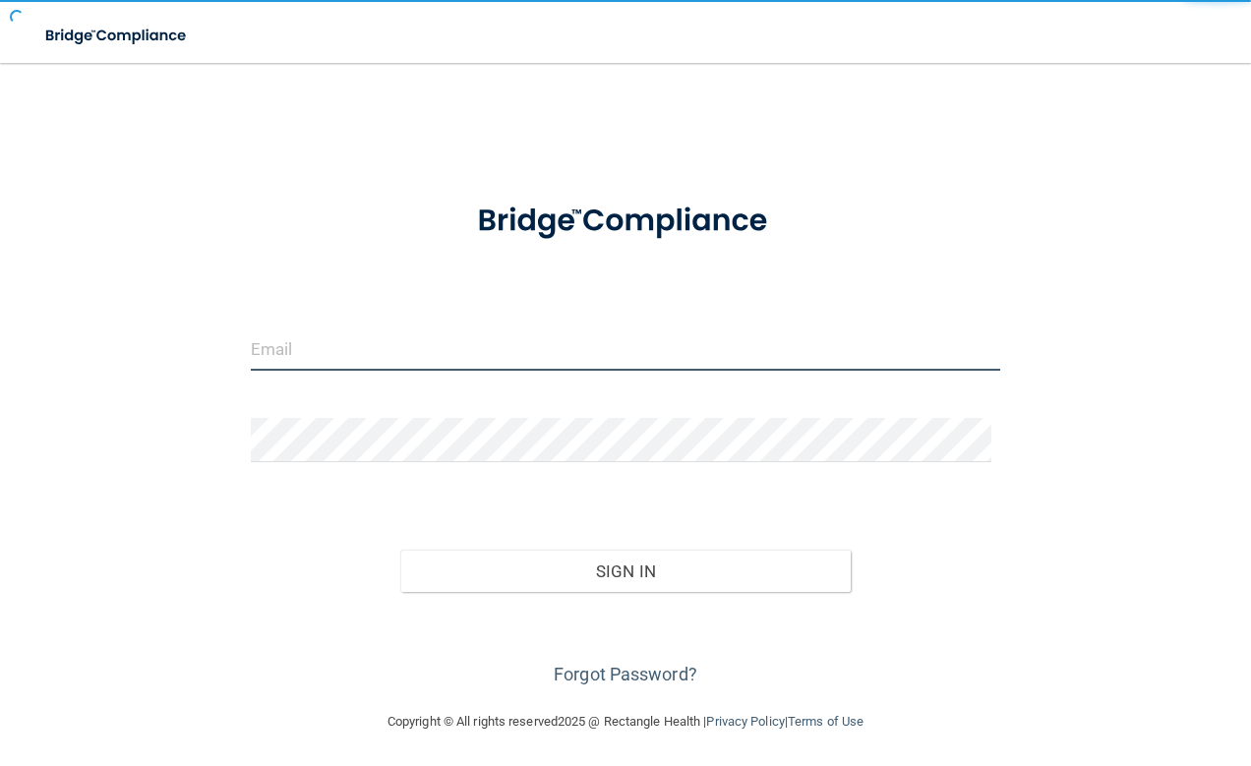
type input "[PERSON_NAME][EMAIL_ADDRESS][DOMAIN_NAME]"
